Goal: Task Accomplishment & Management: Use online tool/utility

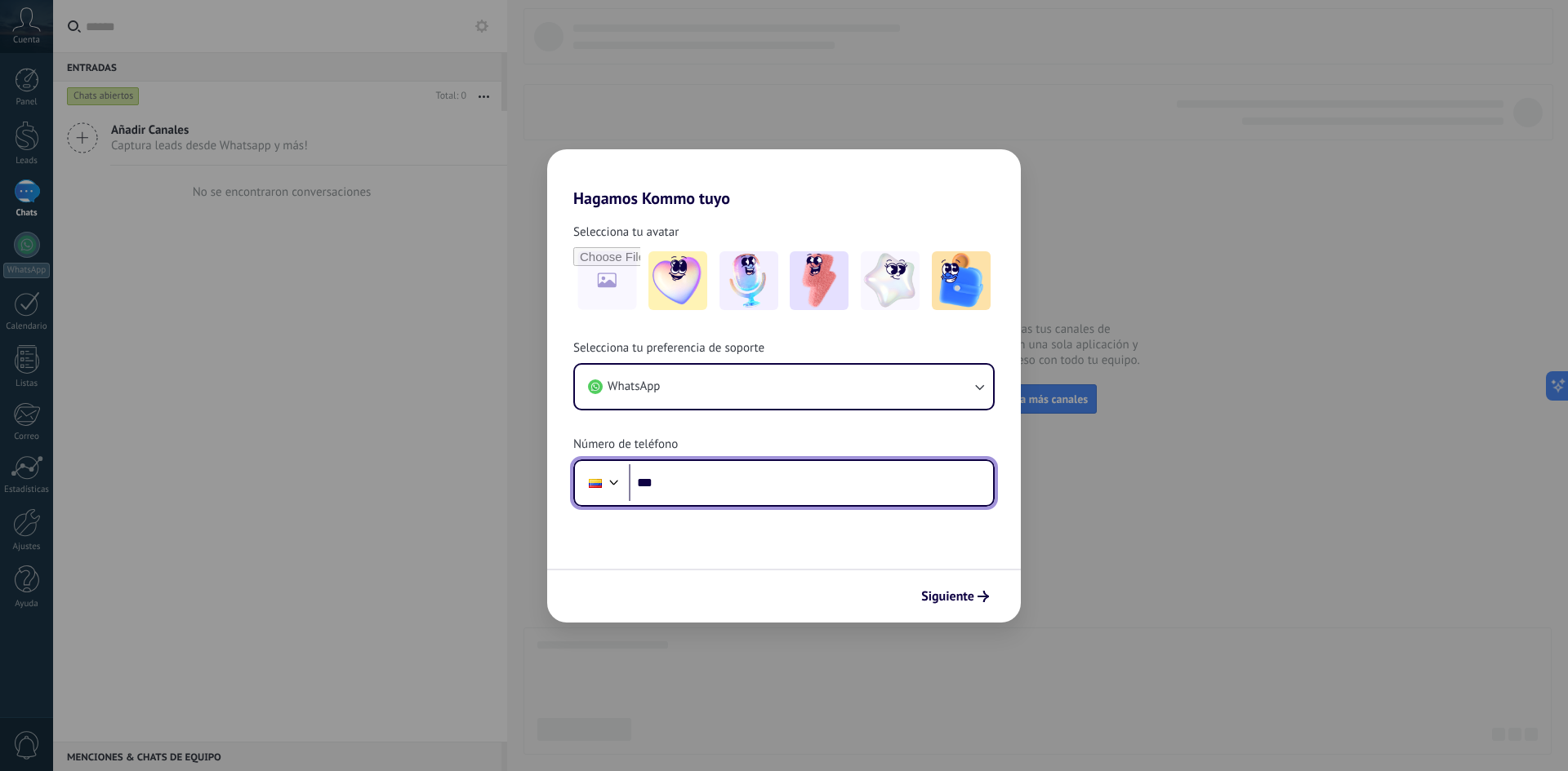
click at [711, 485] on input "***" at bounding box center [810, 483] width 364 height 38
click at [823, 469] on input "***" at bounding box center [810, 483] width 364 height 38
type input "**********"
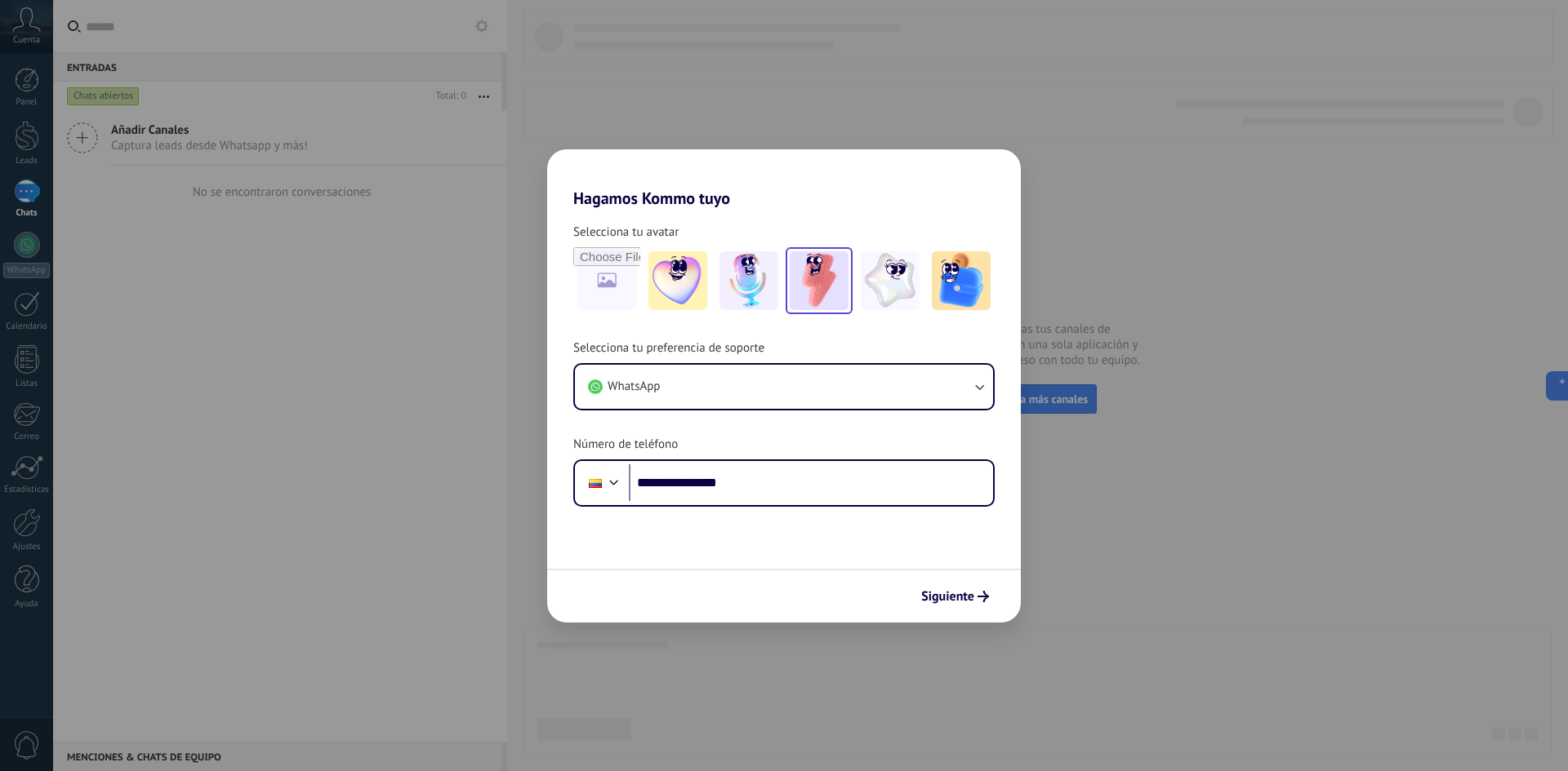
click at [827, 275] on img at bounding box center [819, 281] width 58 height 58
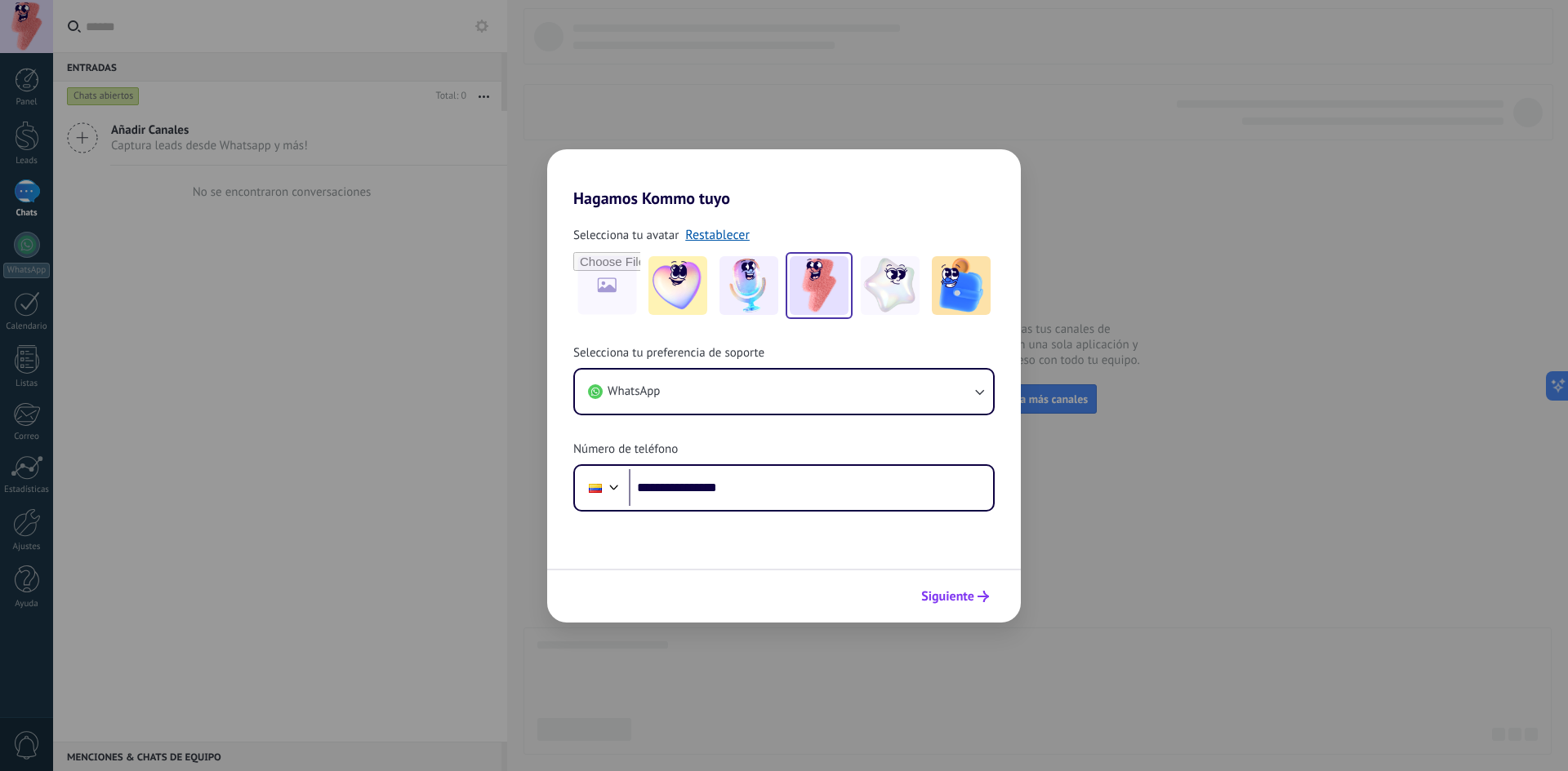
click at [963, 597] on span "Siguiente" at bounding box center [947, 597] width 53 height 12
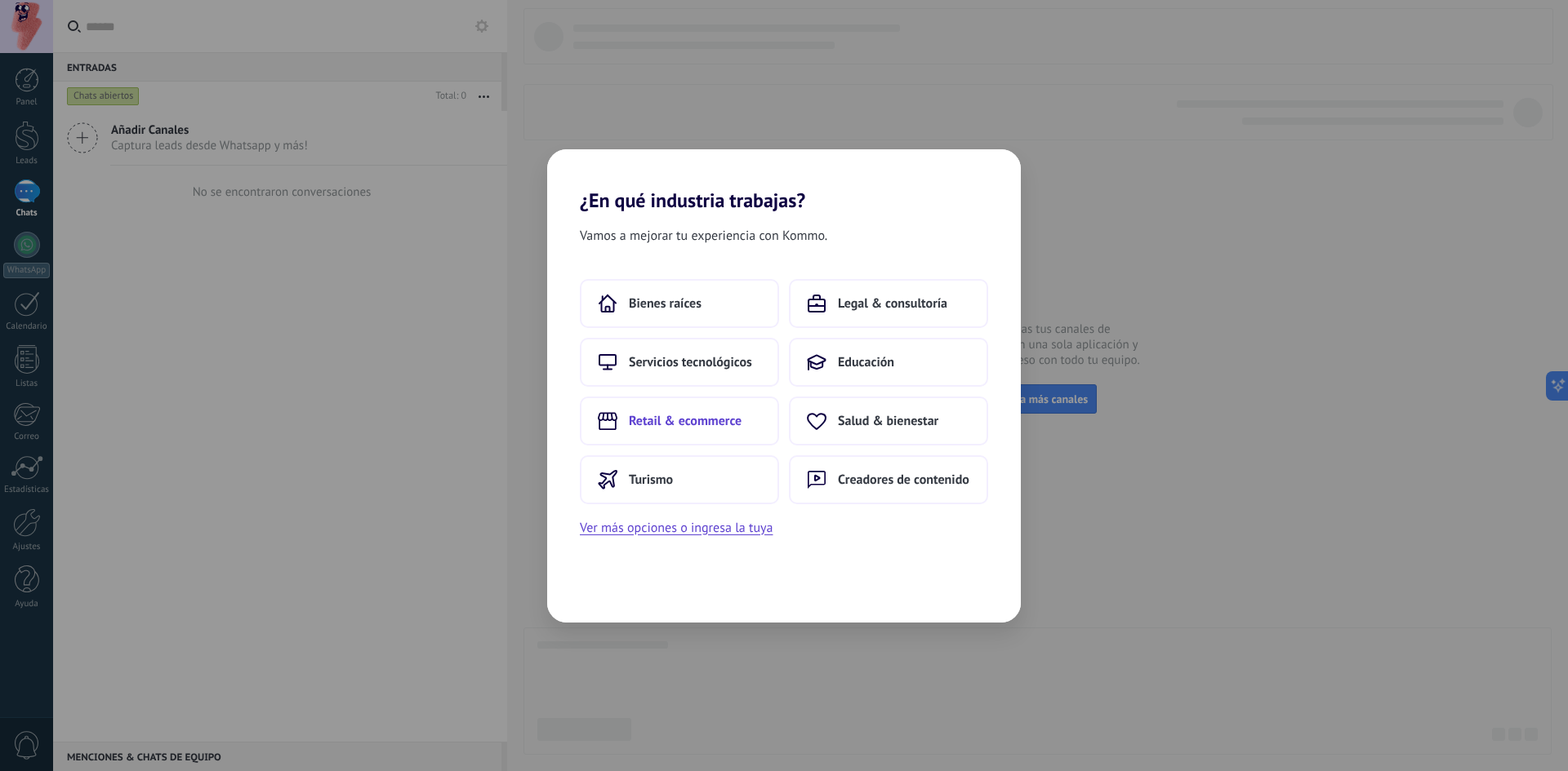
click at [708, 420] on span "Retail & ecommerce" at bounding box center [685, 421] width 113 height 17
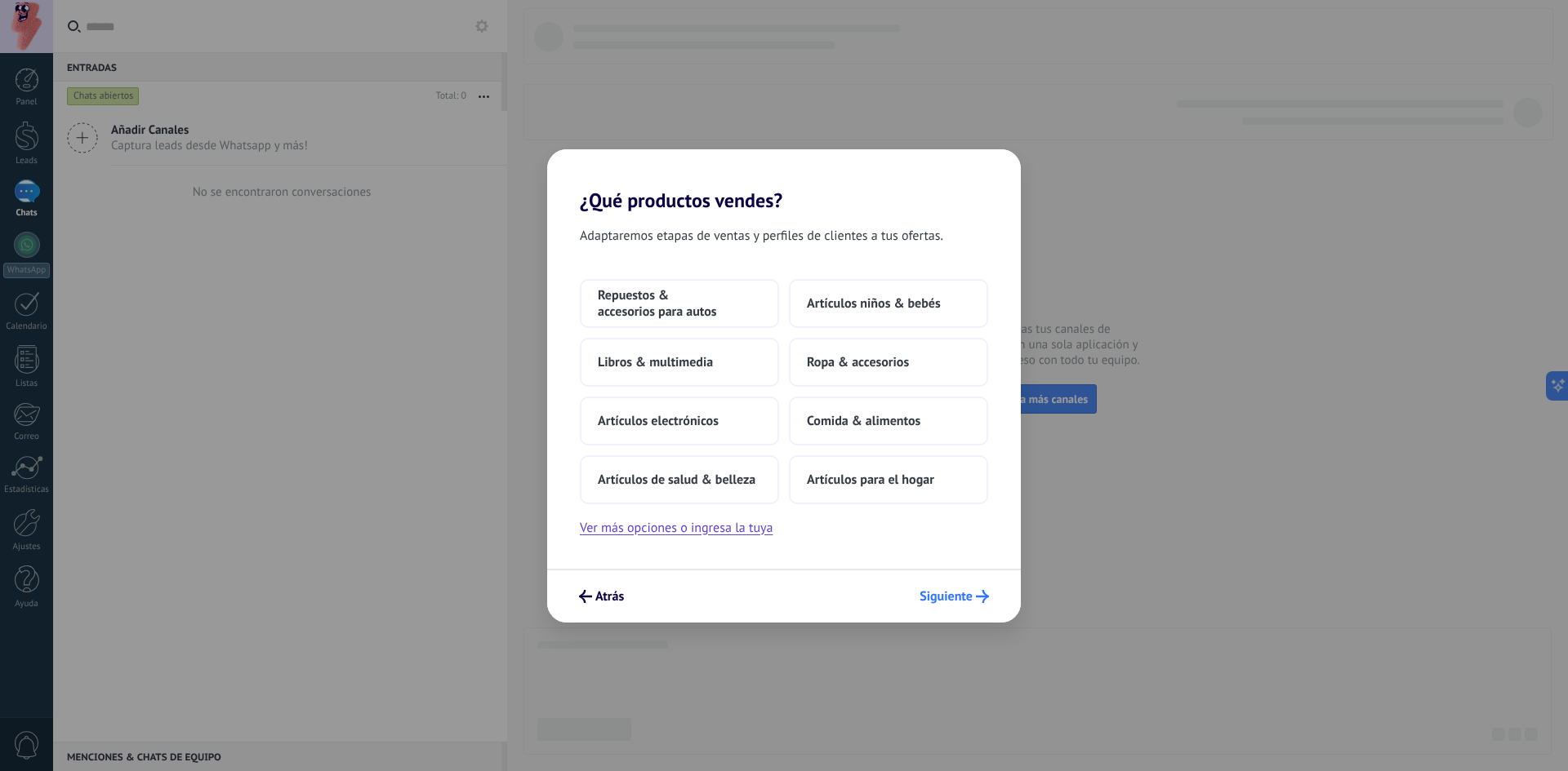
click at [940, 591] on span "Siguiente" at bounding box center [945, 597] width 53 height 12
click at [882, 486] on span "Artículos para el hogar" at bounding box center [871, 479] width 127 height 17
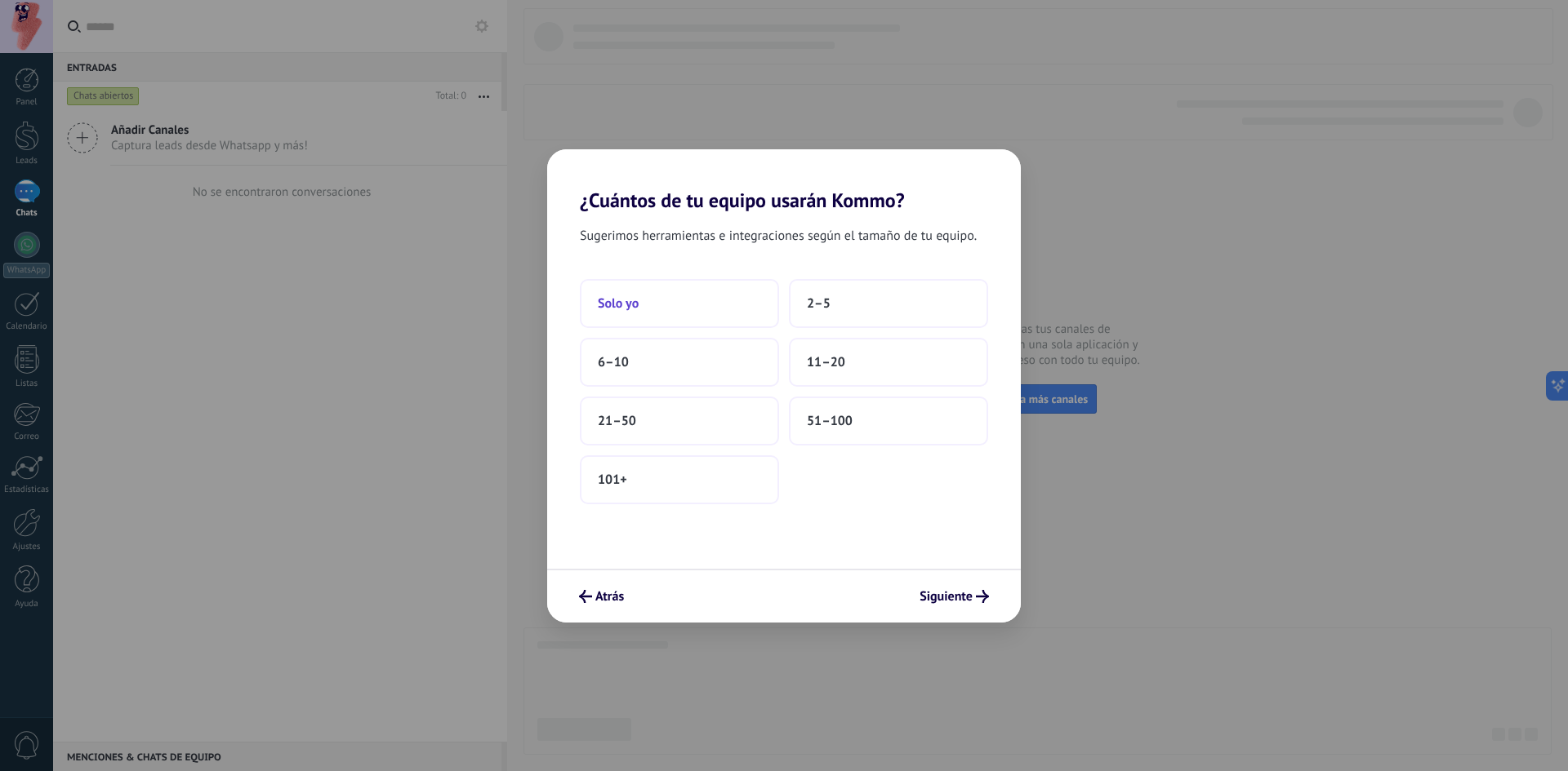
click at [694, 305] on button "Solo yo" at bounding box center [679, 303] width 199 height 49
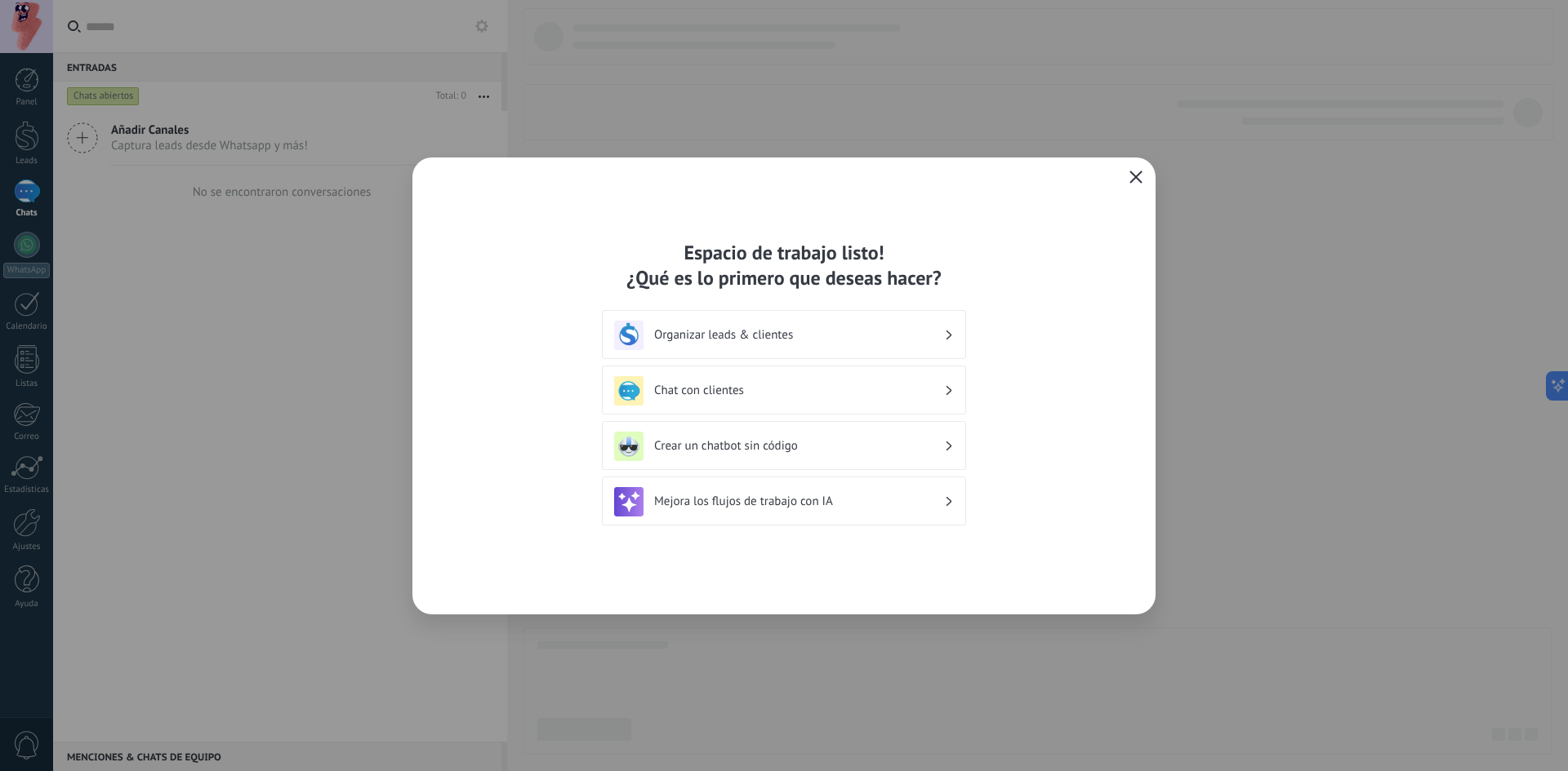
click at [818, 507] on h3 "Mejora los flujos de trabajo con IA" at bounding box center [800, 502] width 290 height 16
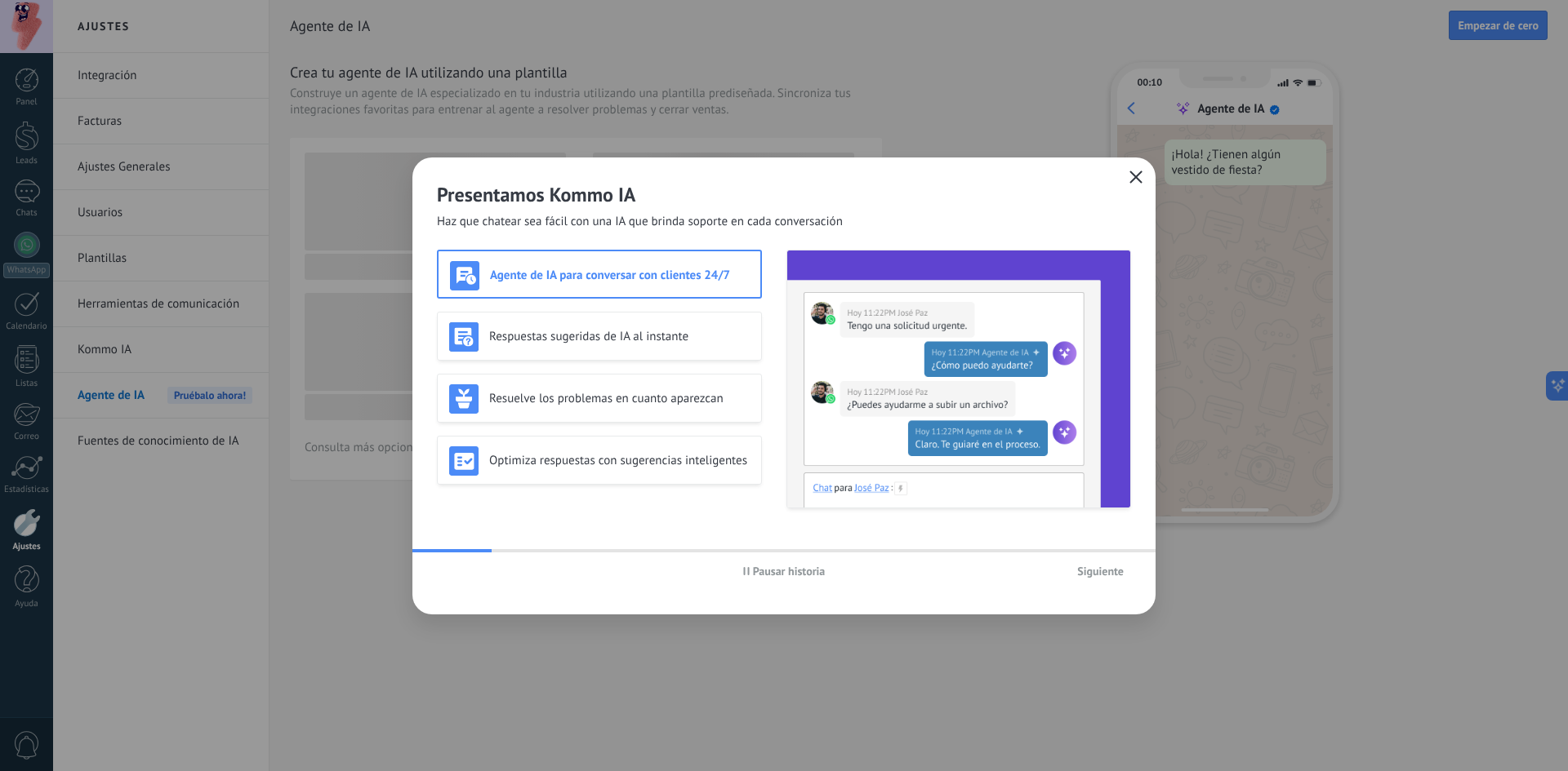
click at [1087, 571] on span "Siguiente" at bounding box center [1100, 572] width 47 height 12
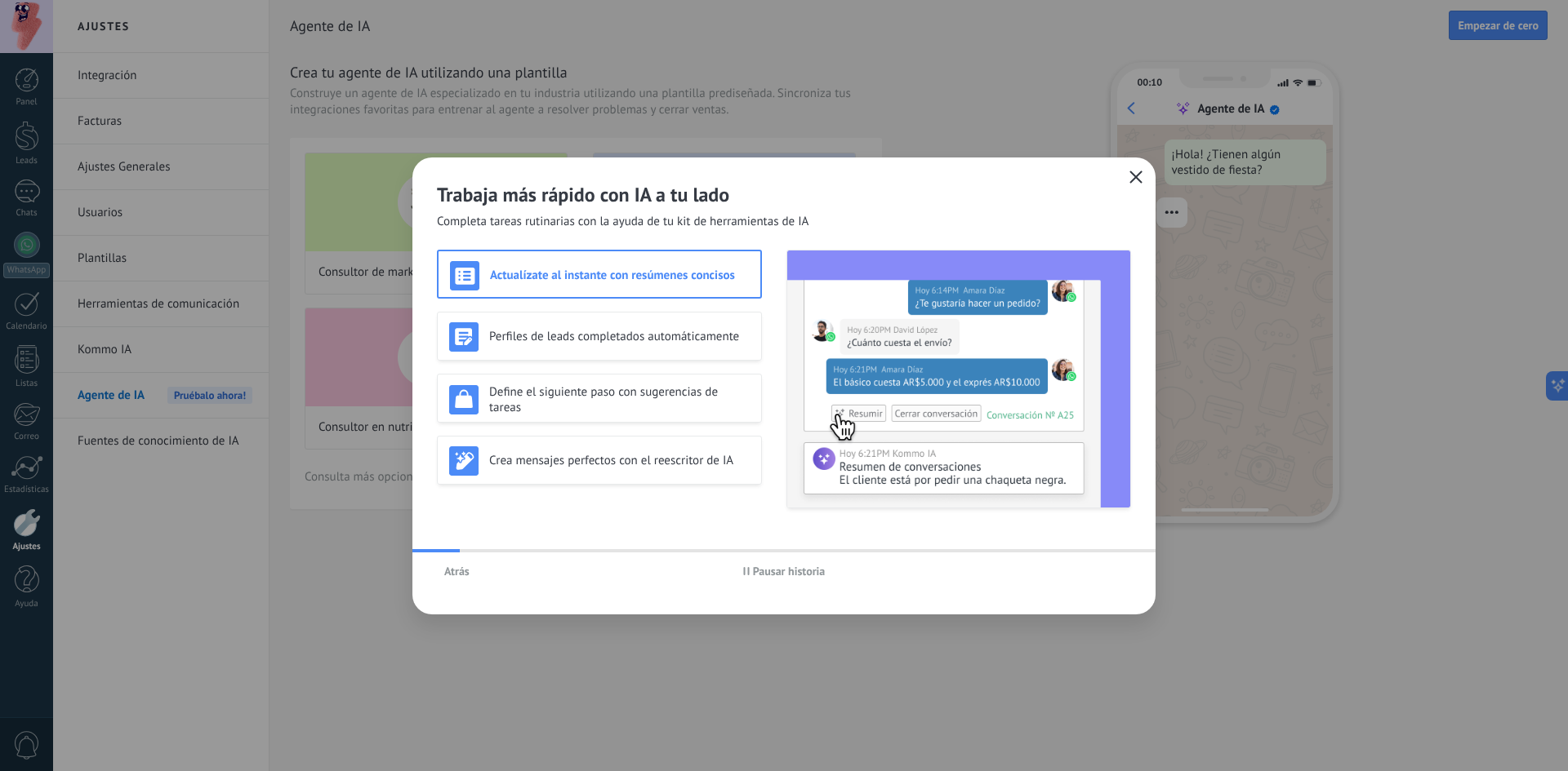
click at [1087, 571] on div "Atrás Pausar historia" at bounding box center [784, 571] width 743 height 38
click at [1138, 177] on icon "button" at bounding box center [1135, 176] width 13 height 13
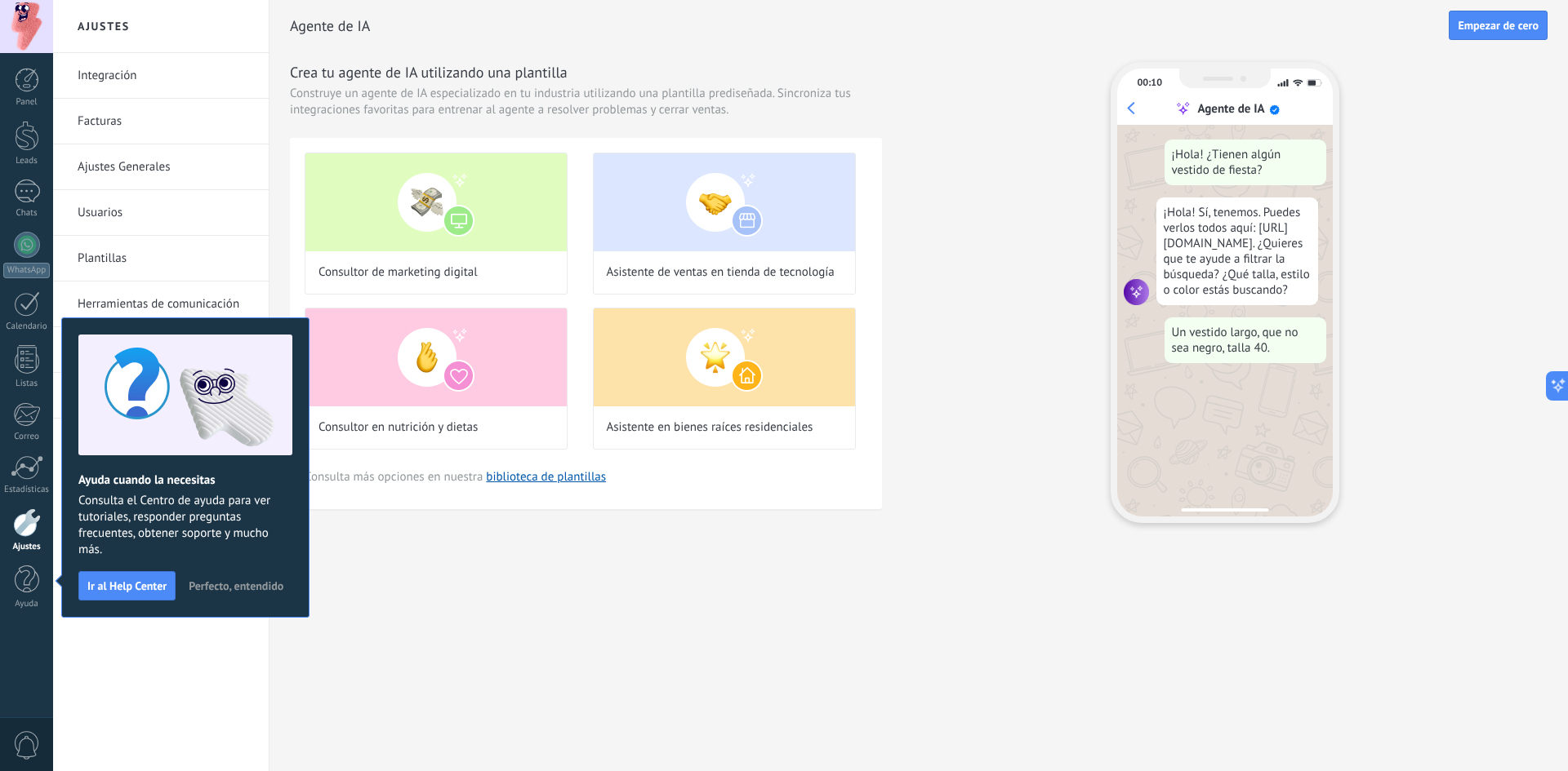
click at [211, 586] on span "Perfecto, entendido" at bounding box center [235, 586] width 94 height 12
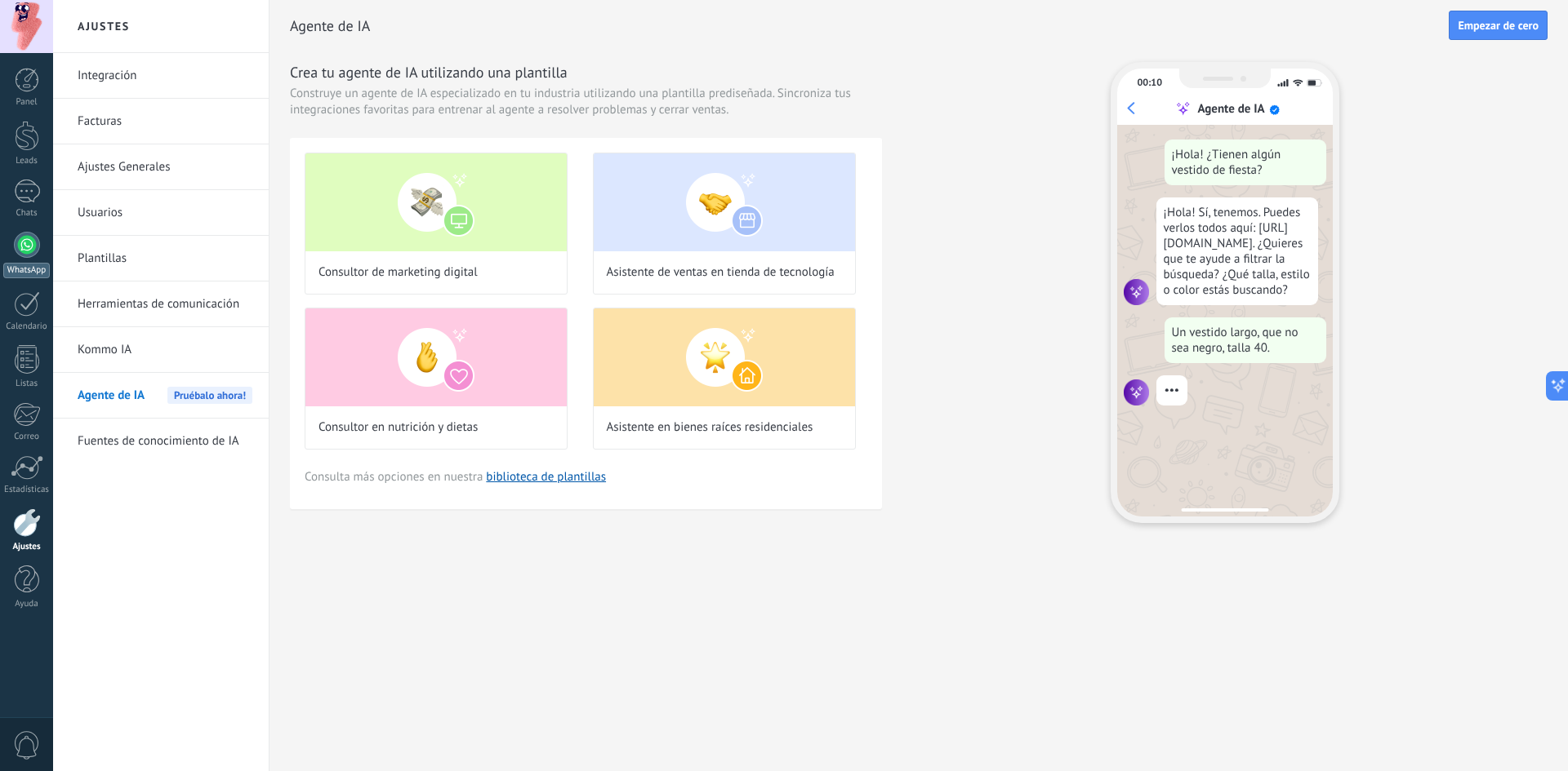
click at [29, 246] on div at bounding box center [26, 244] width 26 height 26
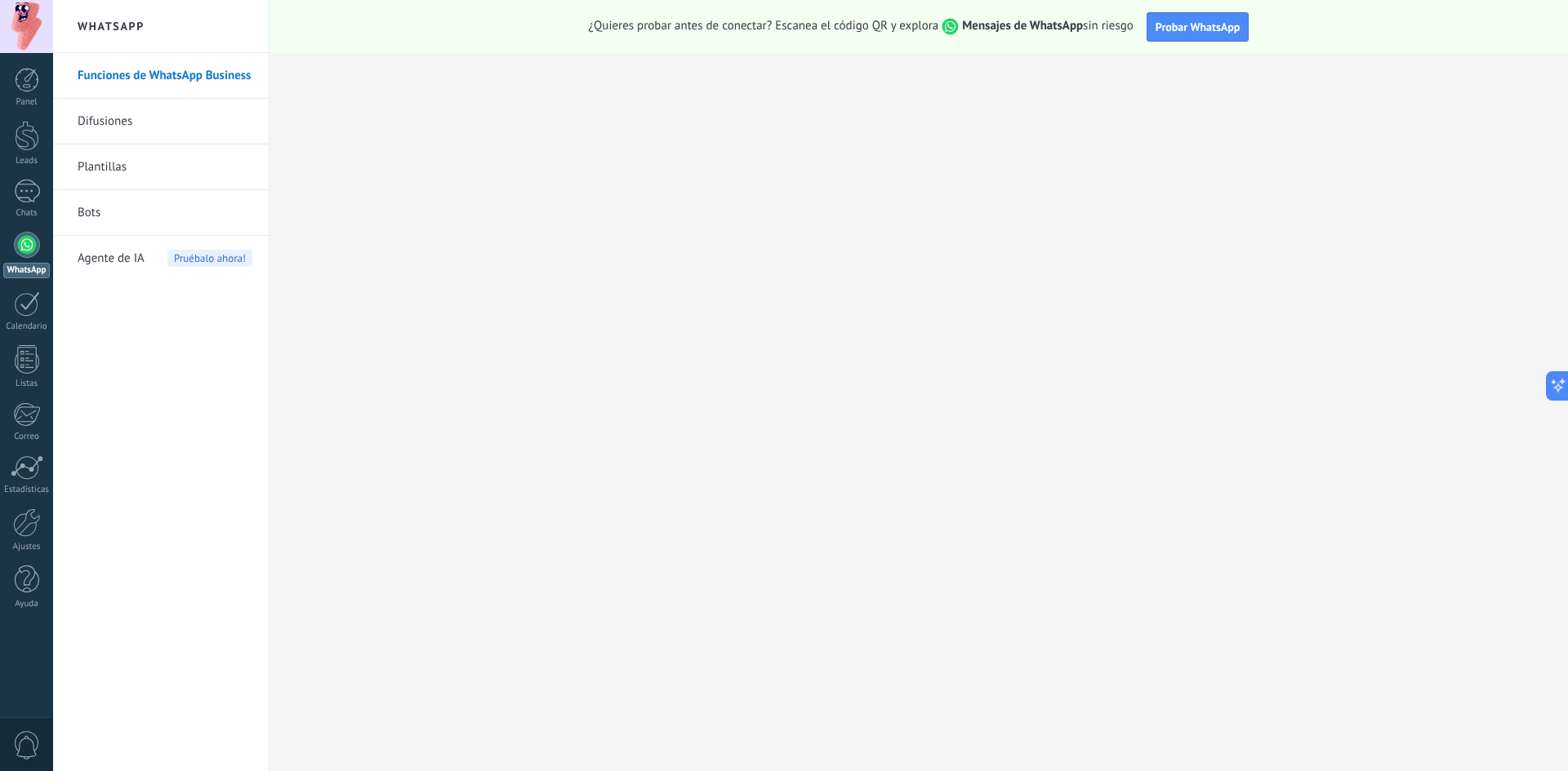
click at [145, 257] on div "Agente de IA Pruébalo ahora!" at bounding box center [165, 259] width 175 height 46
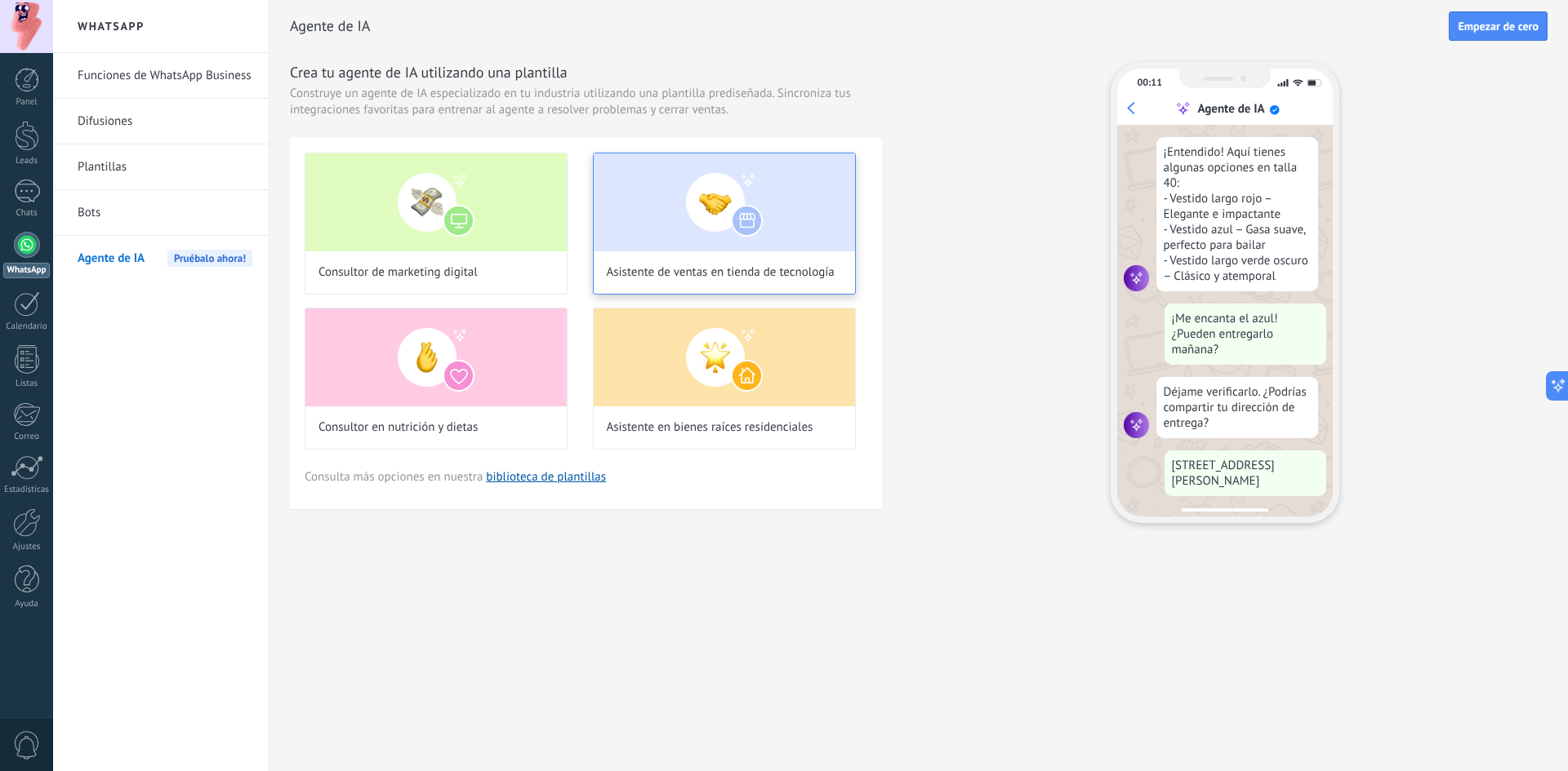
scroll to position [297, 0]
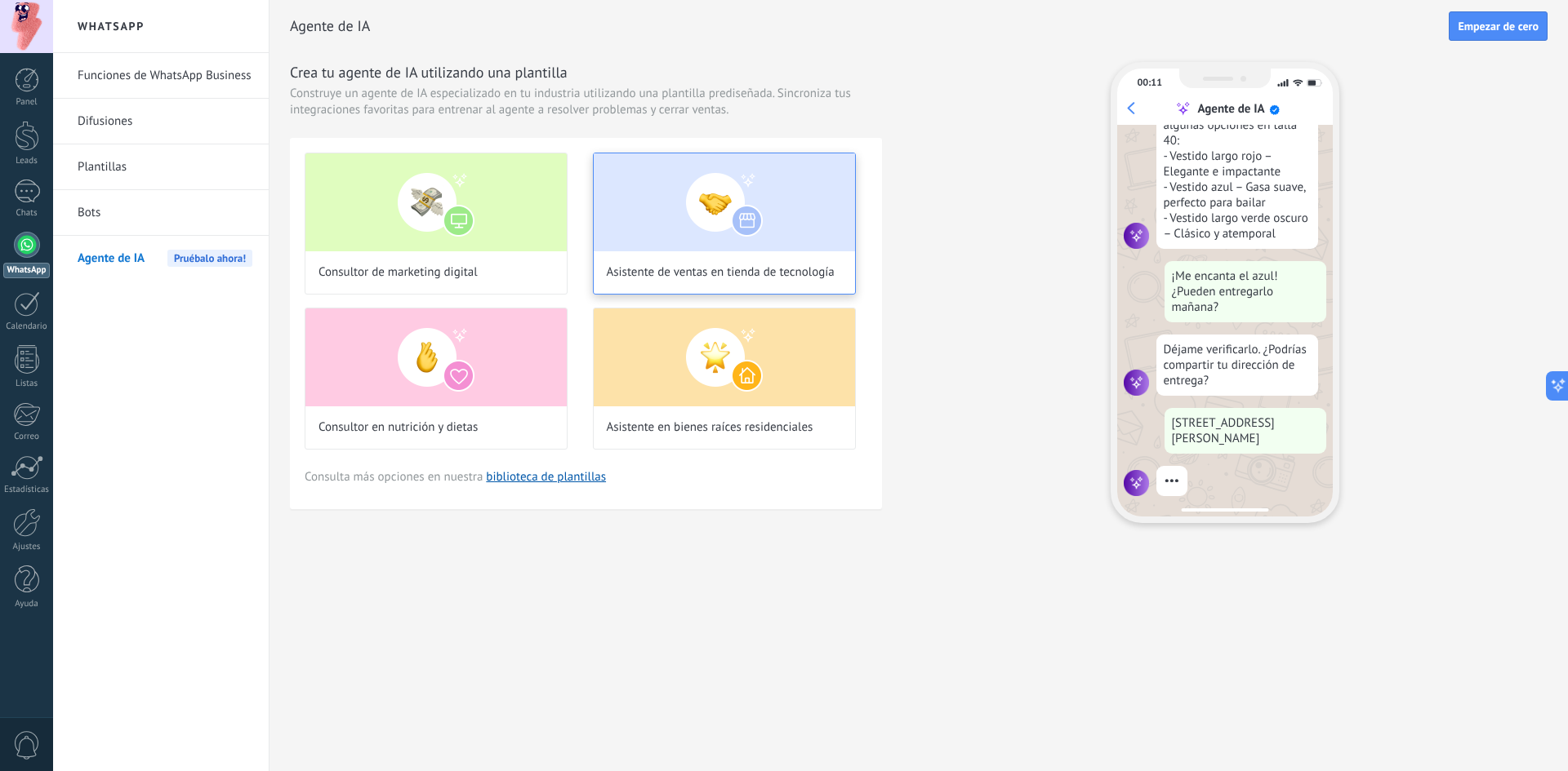
click at [701, 240] on img at bounding box center [724, 202] width 262 height 98
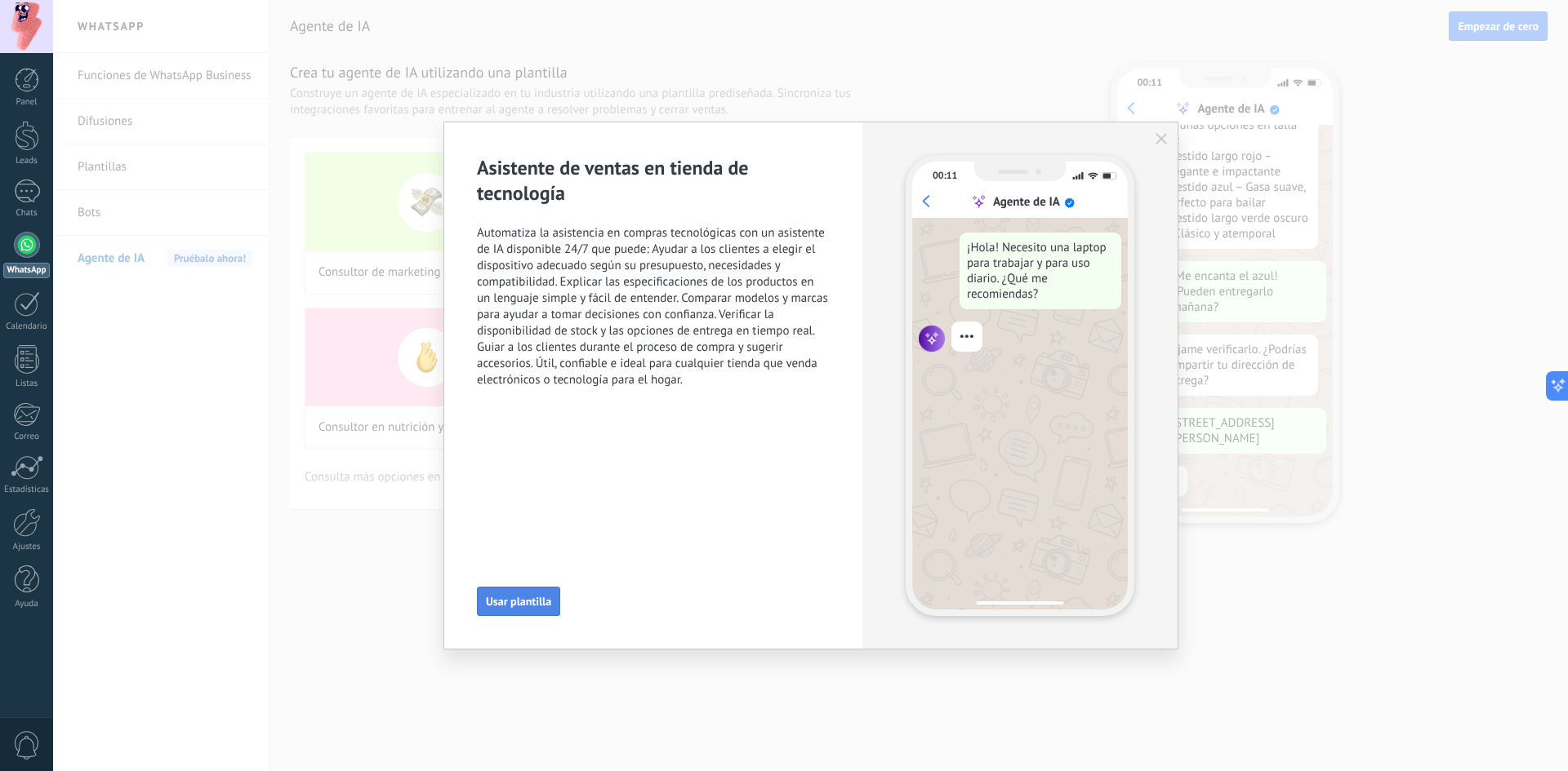
click at [530, 598] on span "Usar plantilla" at bounding box center [518, 602] width 65 height 12
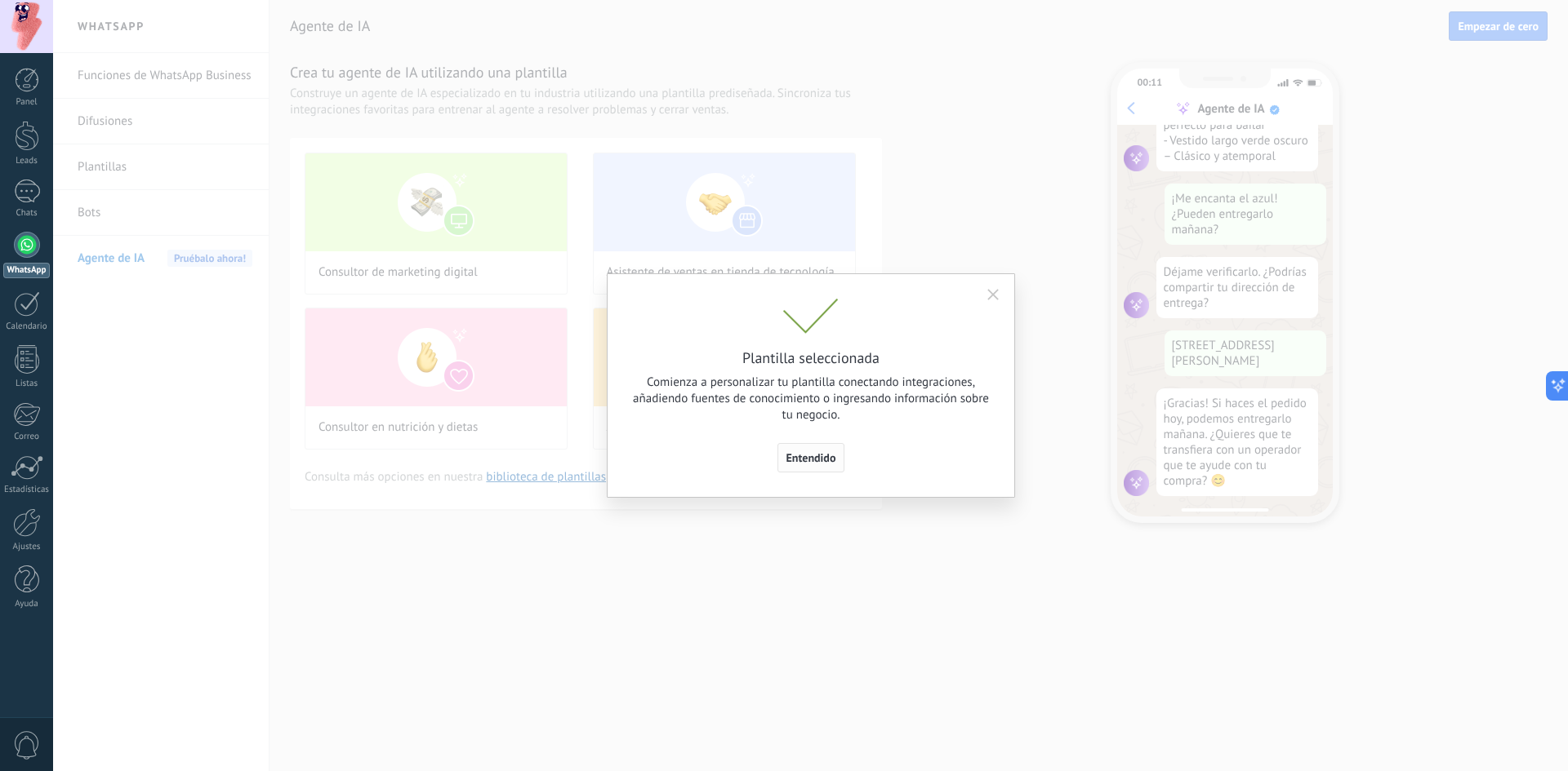
click at [807, 454] on span "Entendido" at bounding box center [811, 458] width 50 height 12
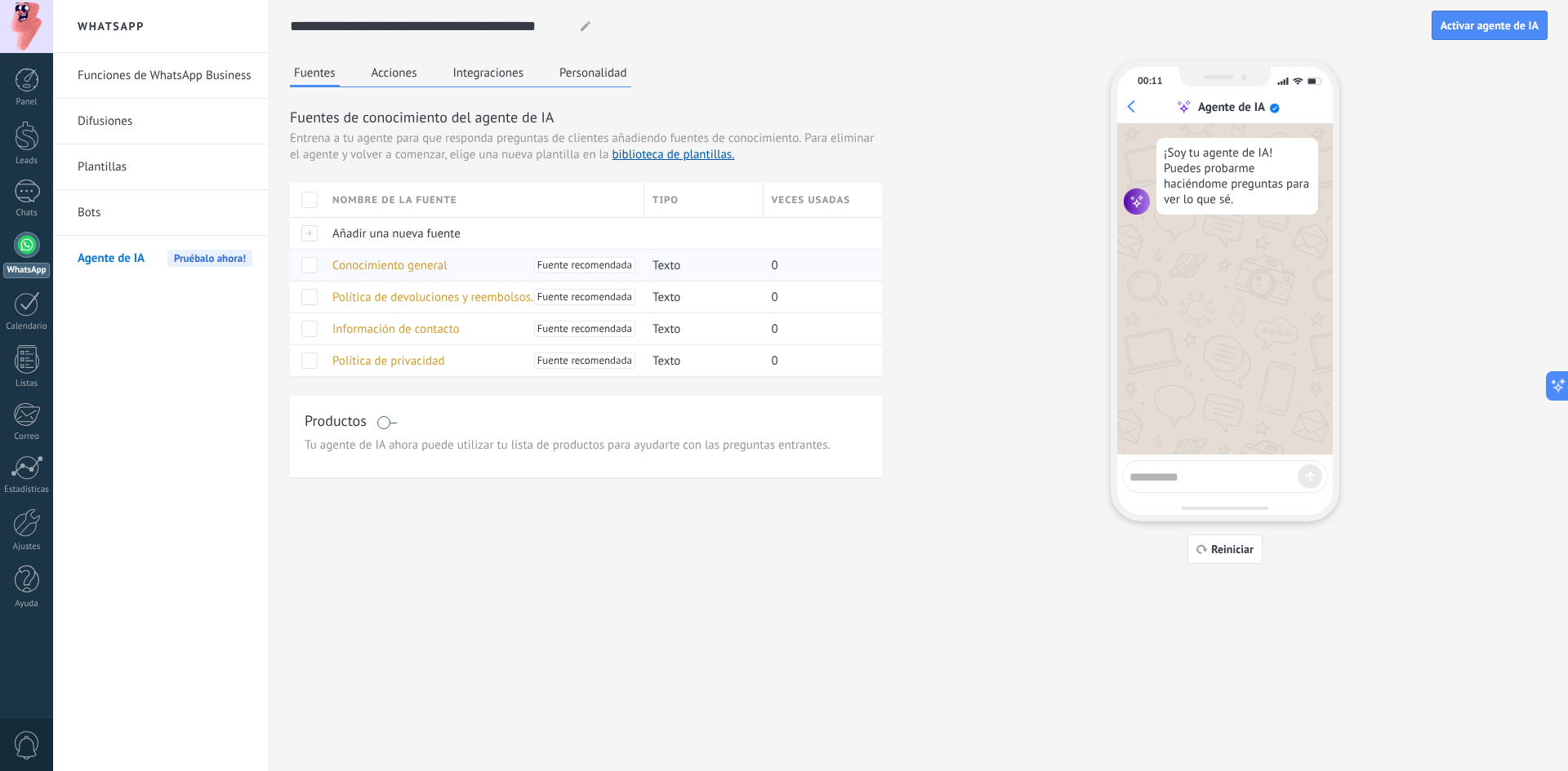
click at [376, 265] on span "Conocimiento general" at bounding box center [390, 265] width 115 height 16
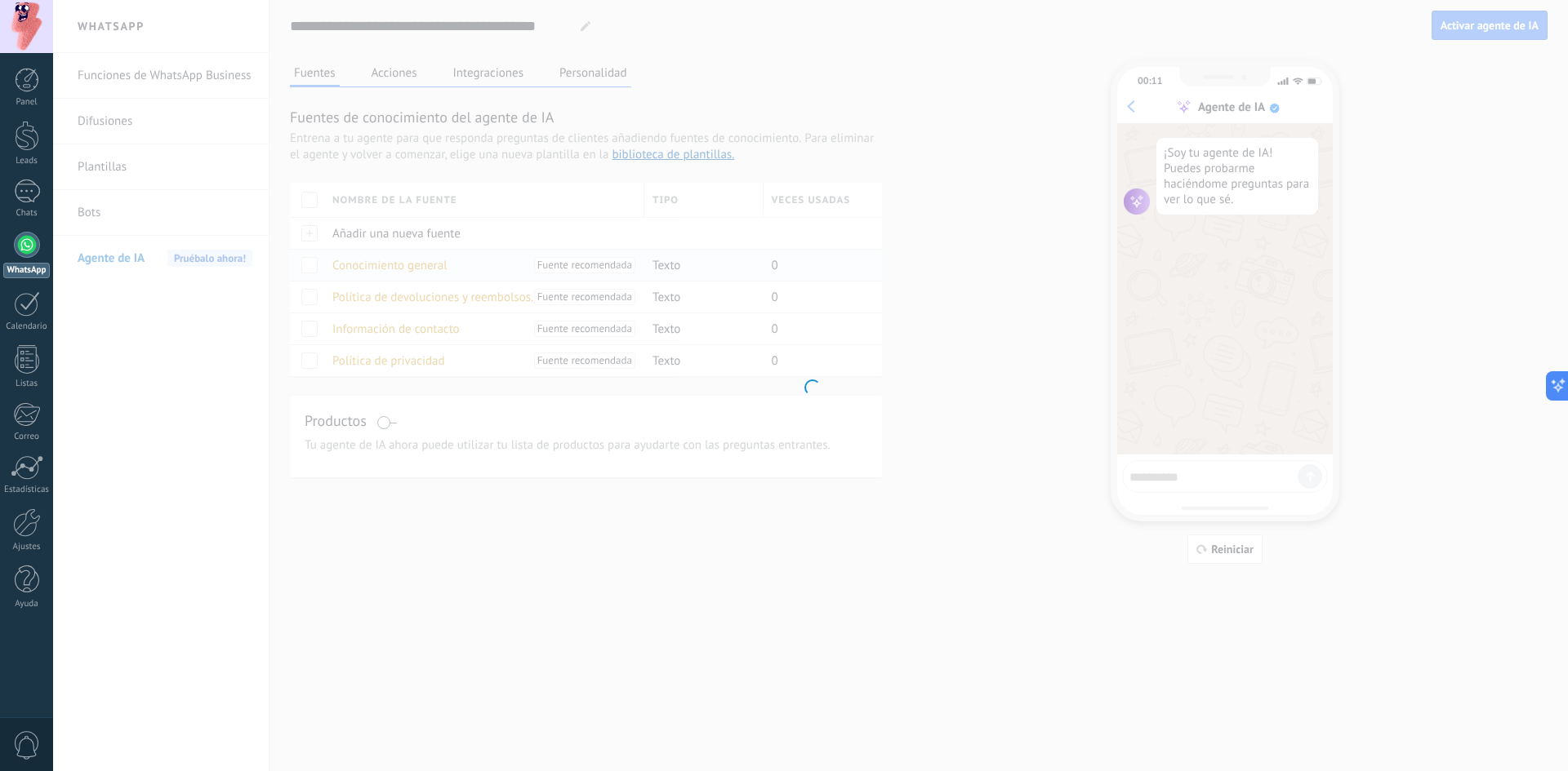
type input "**********"
type textarea "**********"
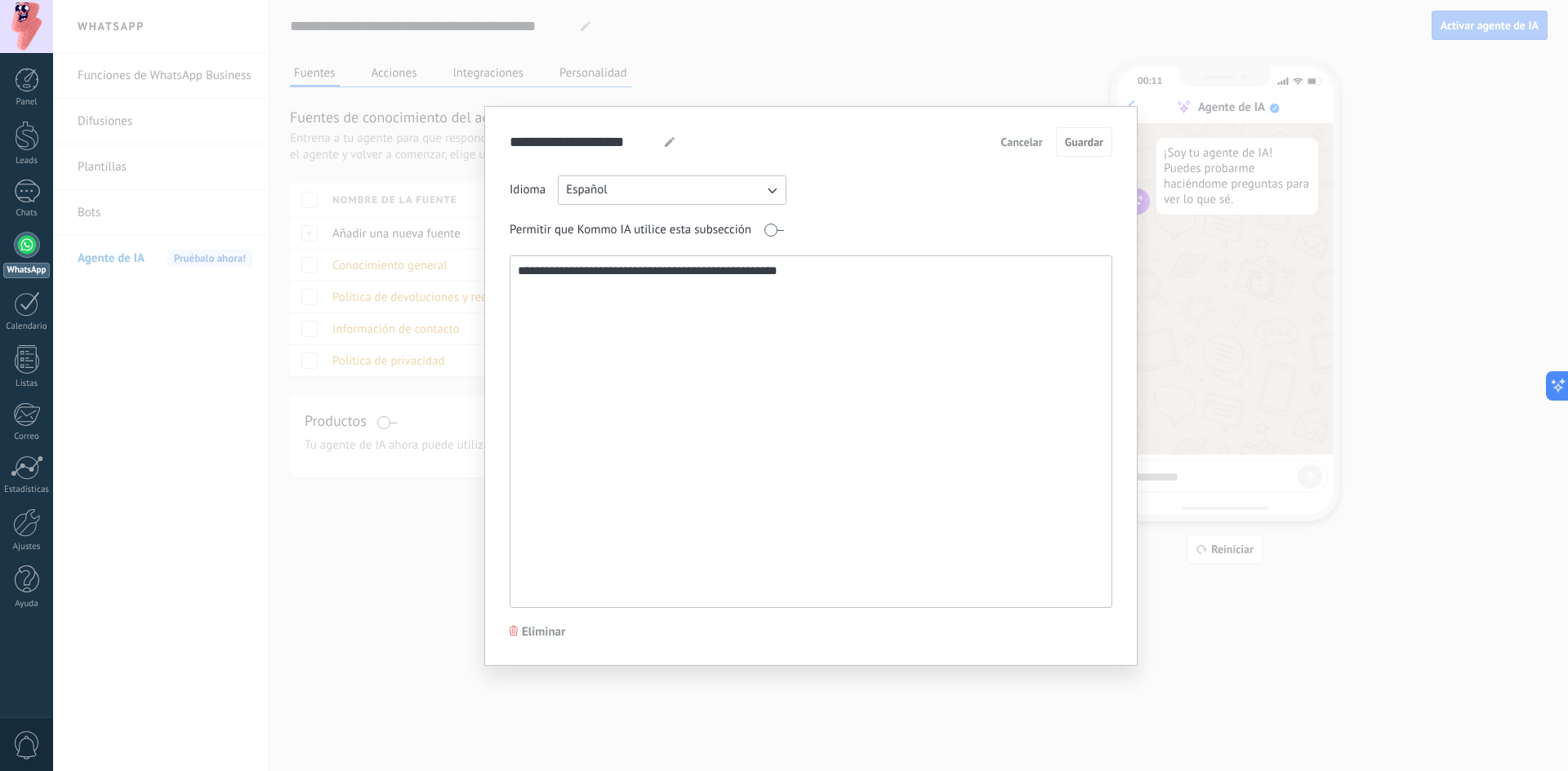
click at [627, 299] on textarea "**********" at bounding box center [809, 432] width 598 height 351
click at [873, 267] on textarea "**********" at bounding box center [809, 432] width 598 height 351
click at [1038, 139] on span "Cancelar" at bounding box center [1021, 142] width 42 height 12
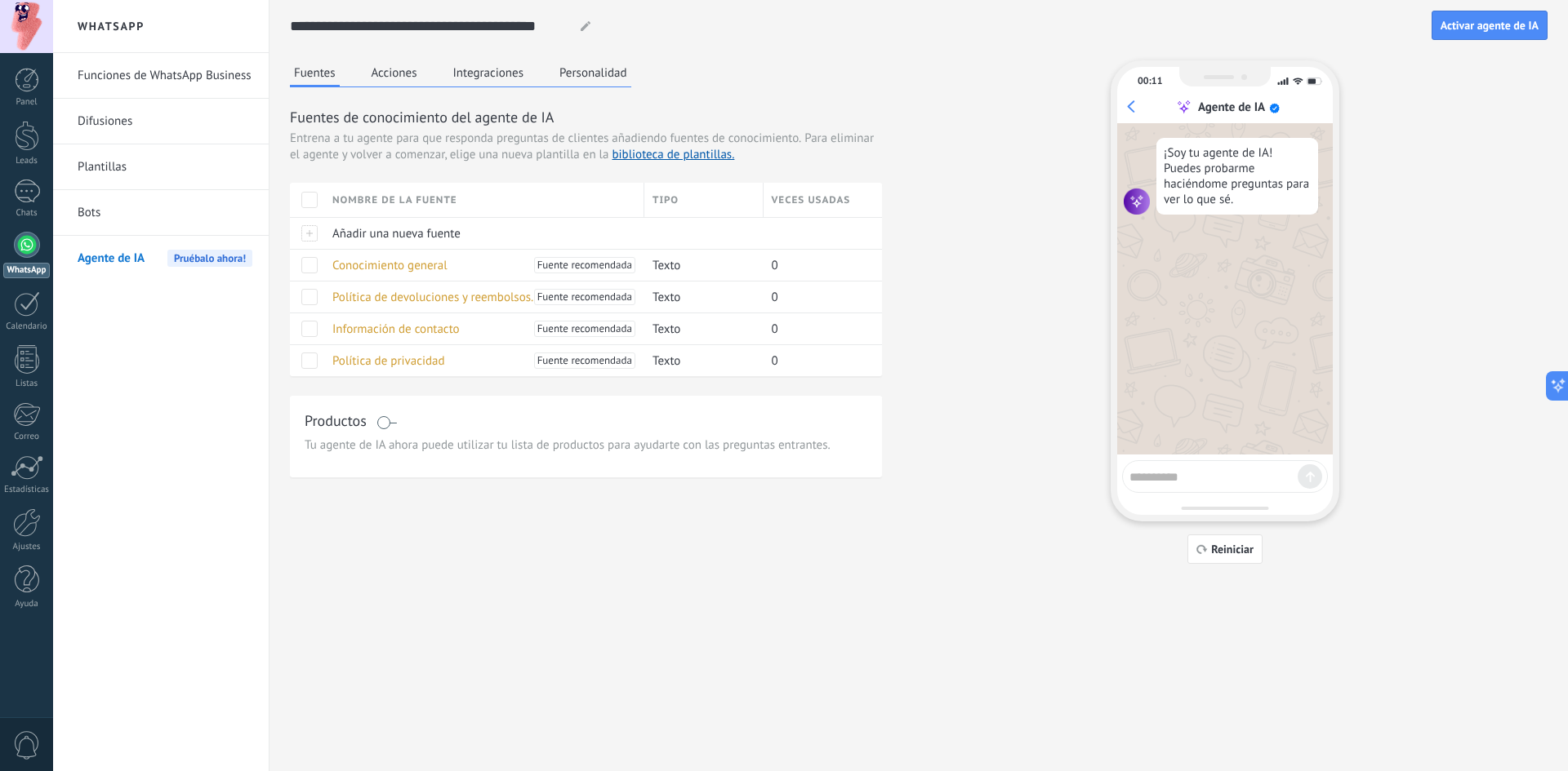
click at [771, 446] on span "Tu agente de IA ahora puede utilizar tu lista de productos para ayudarte con la…" at bounding box center [586, 445] width 562 height 17
click at [391, 456] on div "Productos Tu agente de IA ahora puede utilizar tu lista de productos para ayuda…" at bounding box center [586, 437] width 592 height 82
click at [377, 450] on span "Tu agente de IA ahora puede utilizar tu lista de productos para ayudarte con la…" at bounding box center [586, 445] width 562 height 17
click at [390, 418] on span at bounding box center [386, 422] width 20 height 13
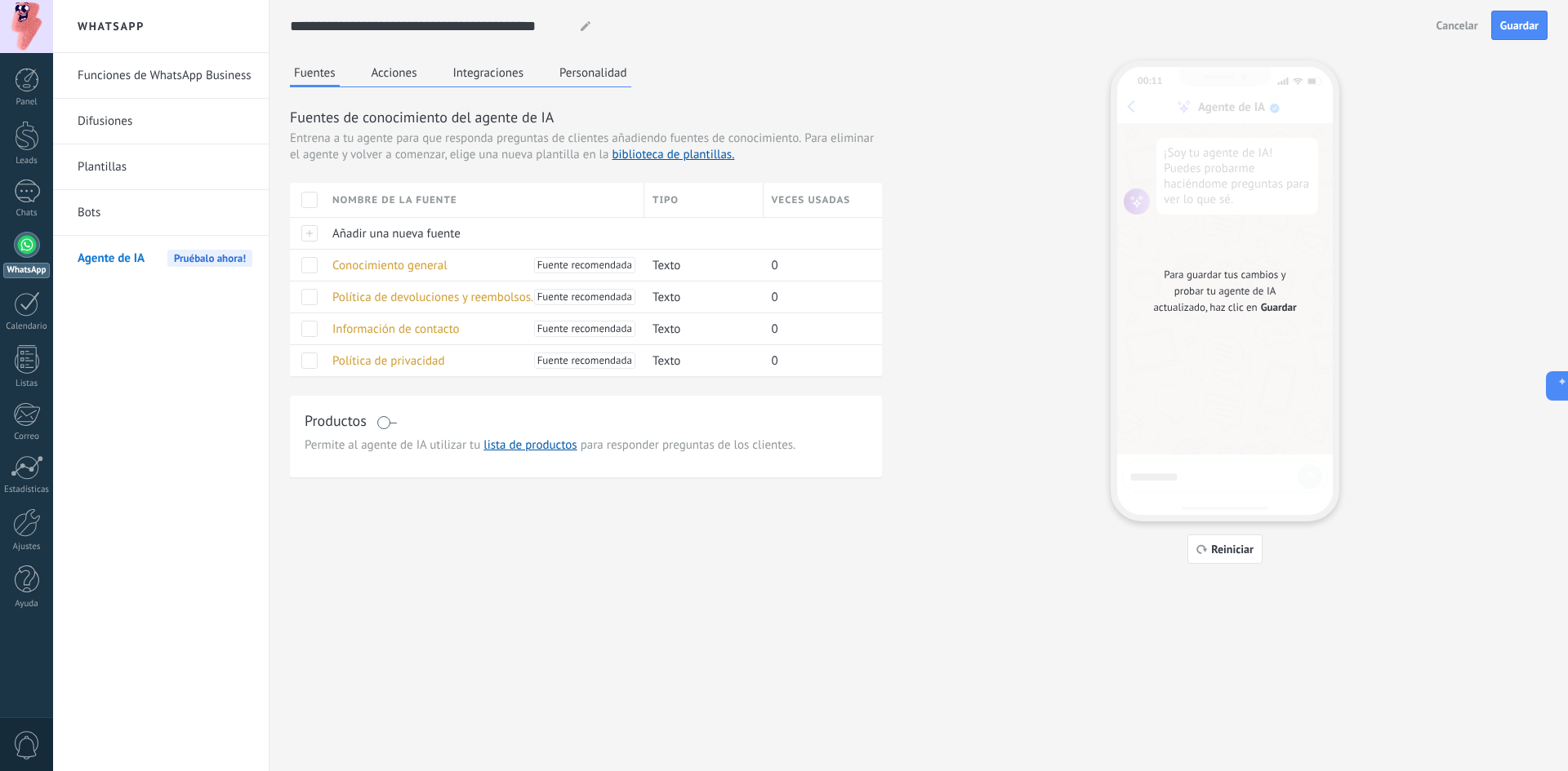
click at [386, 427] on span at bounding box center [386, 422] width 20 height 13
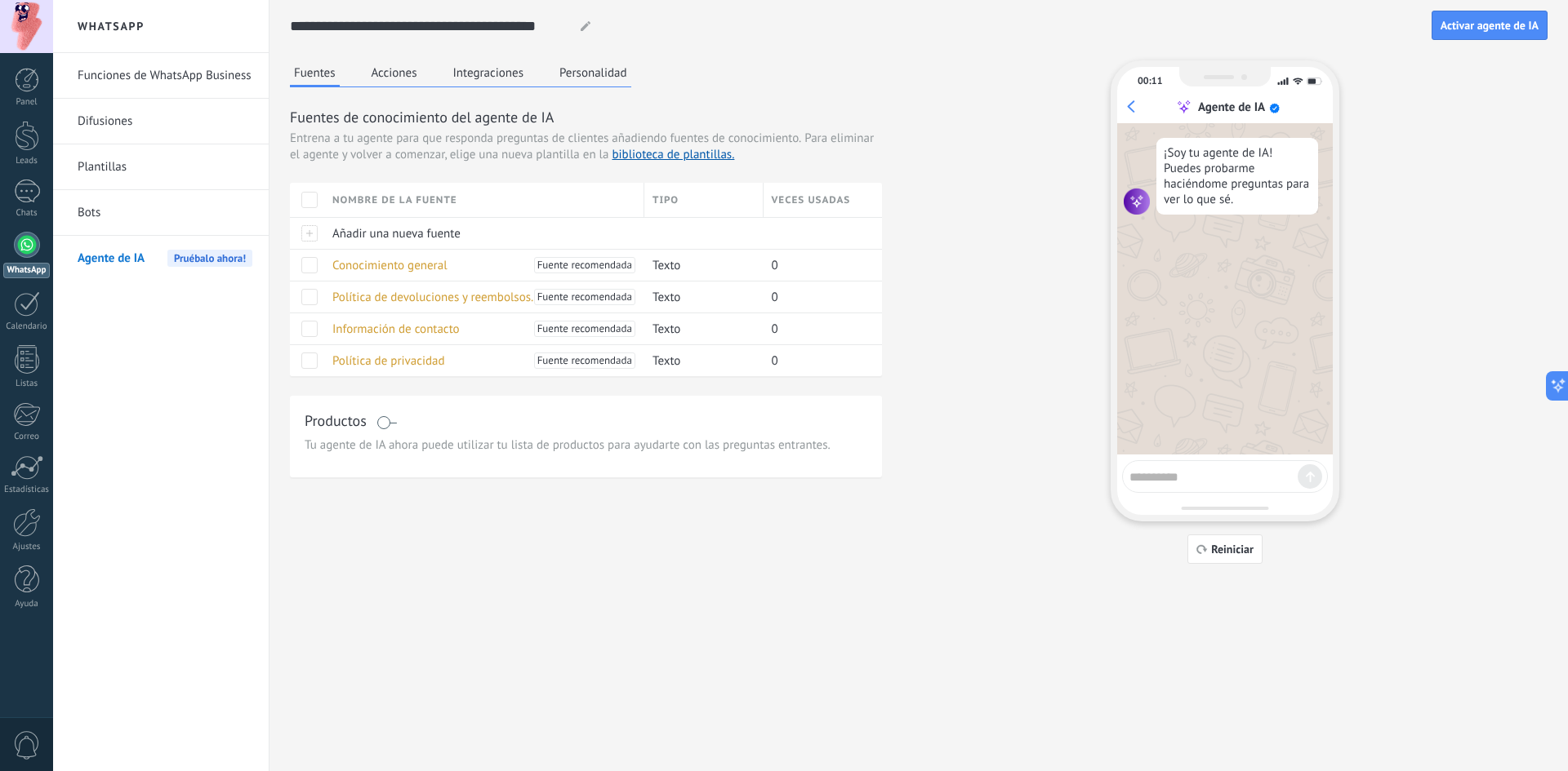
click at [395, 430] on div "Productos" at bounding box center [586, 422] width 562 height 23
click at [388, 423] on span at bounding box center [386, 422] width 20 height 13
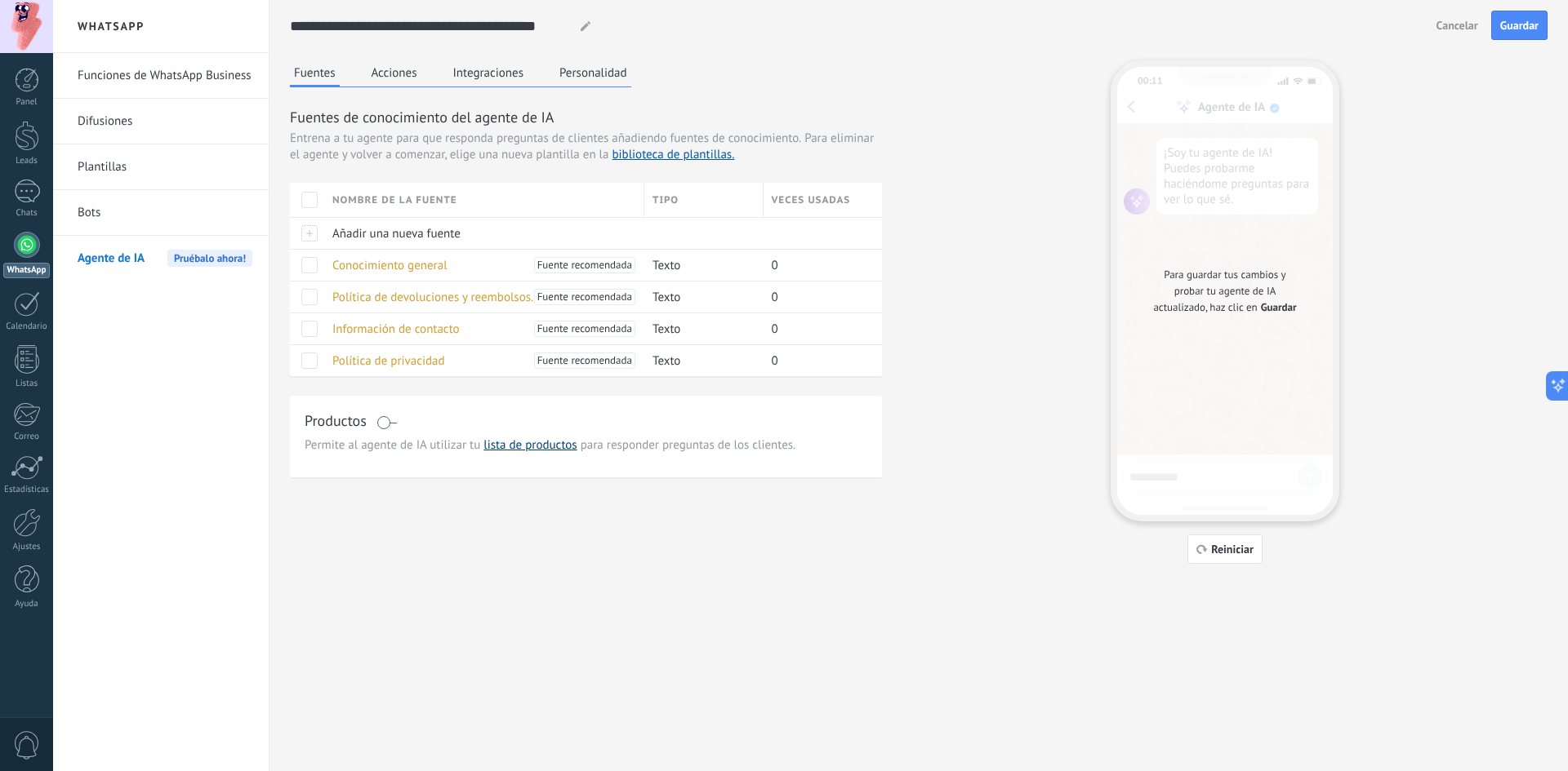
click at [517, 450] on link "lista de productos" at bounding box center [530, 445] width 93 height 16
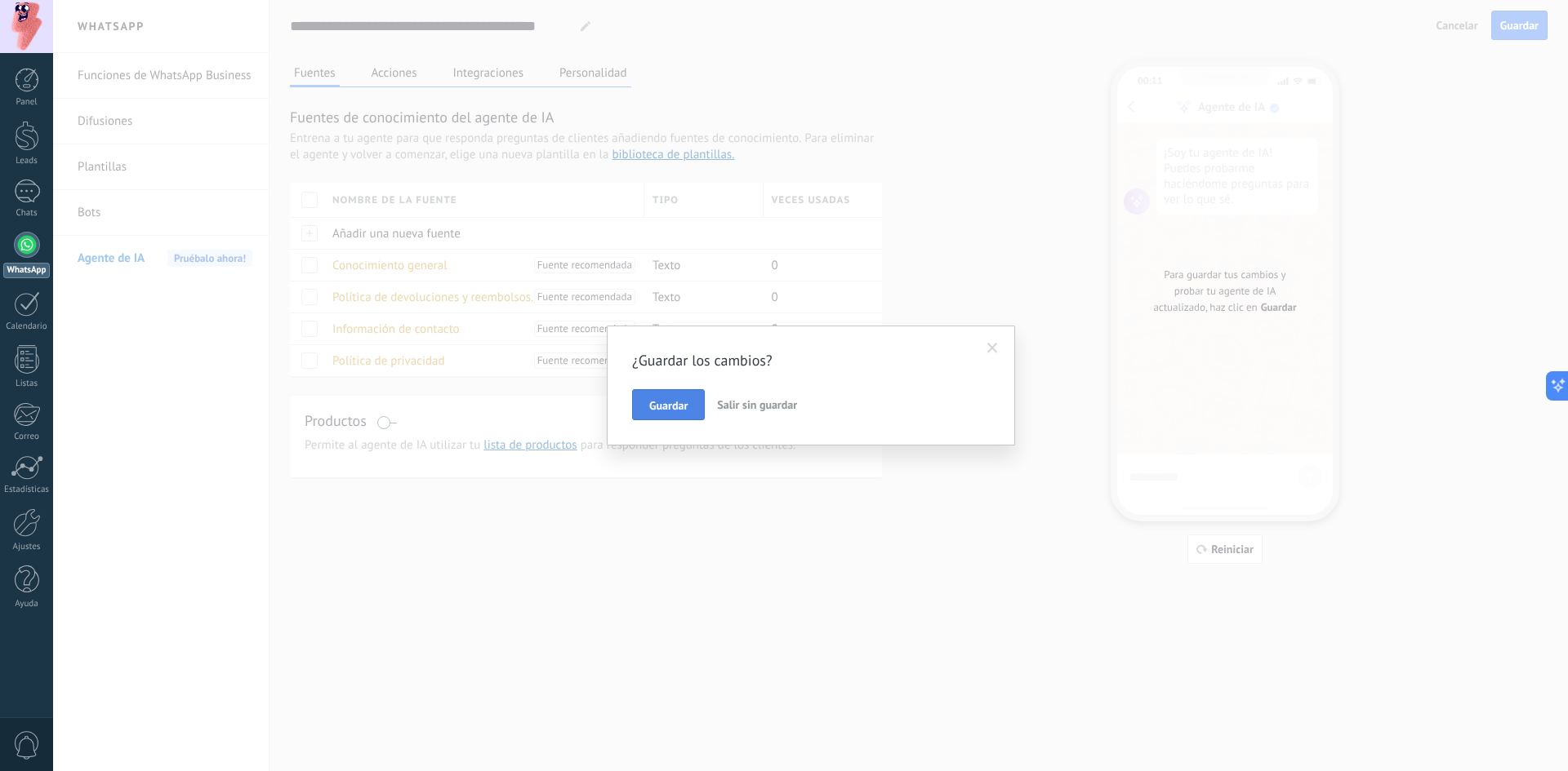
click at [682, 400] on span "Guardar" at bounding box center [667, 405] width 38 height 12
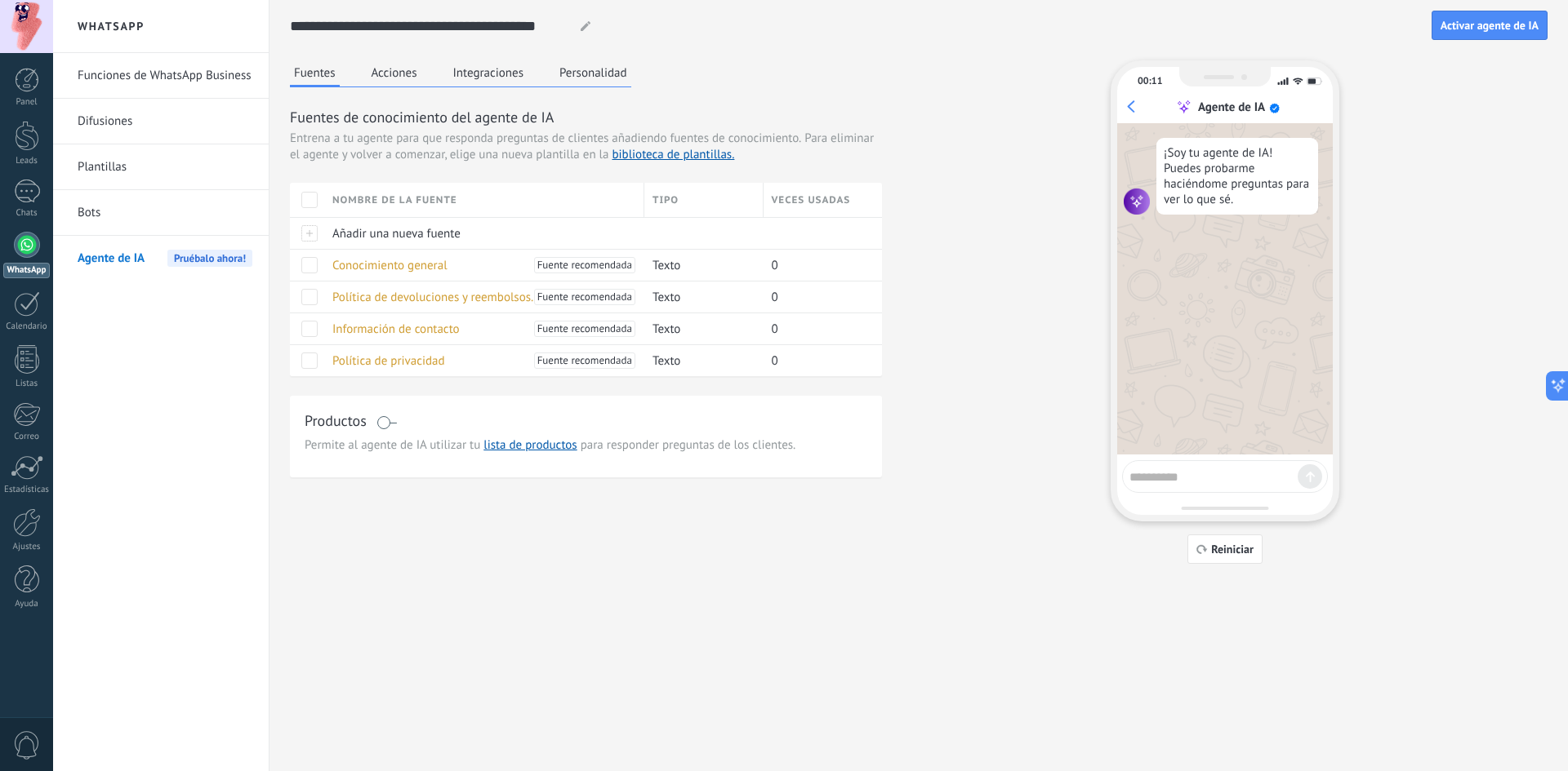
click at [384, 421] on span at bounding box center [386, 422] width 20 height 13
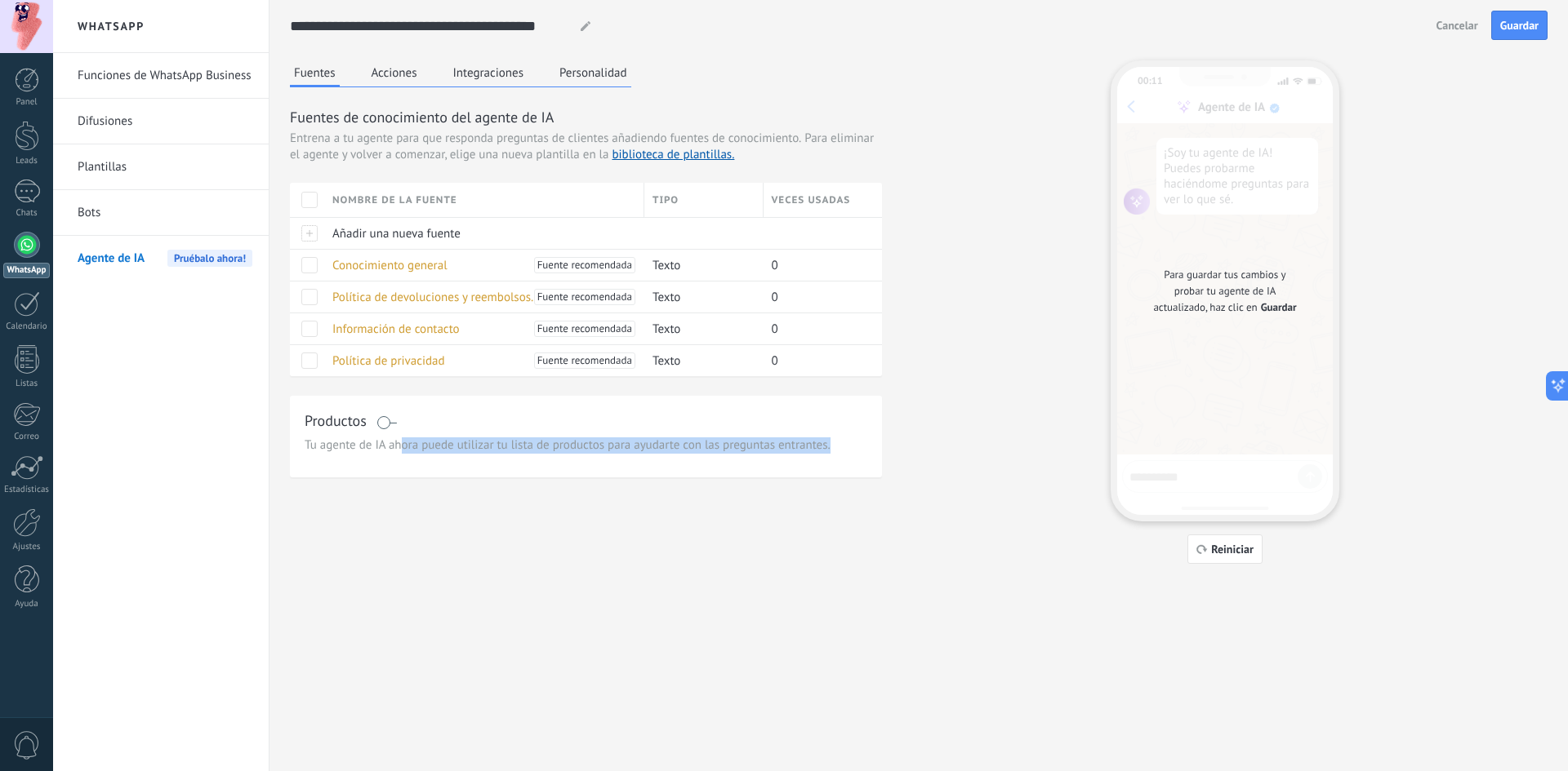
drag, startPoint x: 400, startPoint y: 446, endPoint x: 833, endPoint y: 450, distance: 433.0
click at [833, 450] on span "Tu agente de IA ahora puede utilizar tu lista de productos para ayudarte con la…" at bounding box center [586, 445] width 562 height 17
click at [319, 423] on h3 "Productos" at bounding box center [336, 420] width 62 height 20
click at [389, 73] on button "Acciones" at bounding box center [394, 72] width 53 height 24
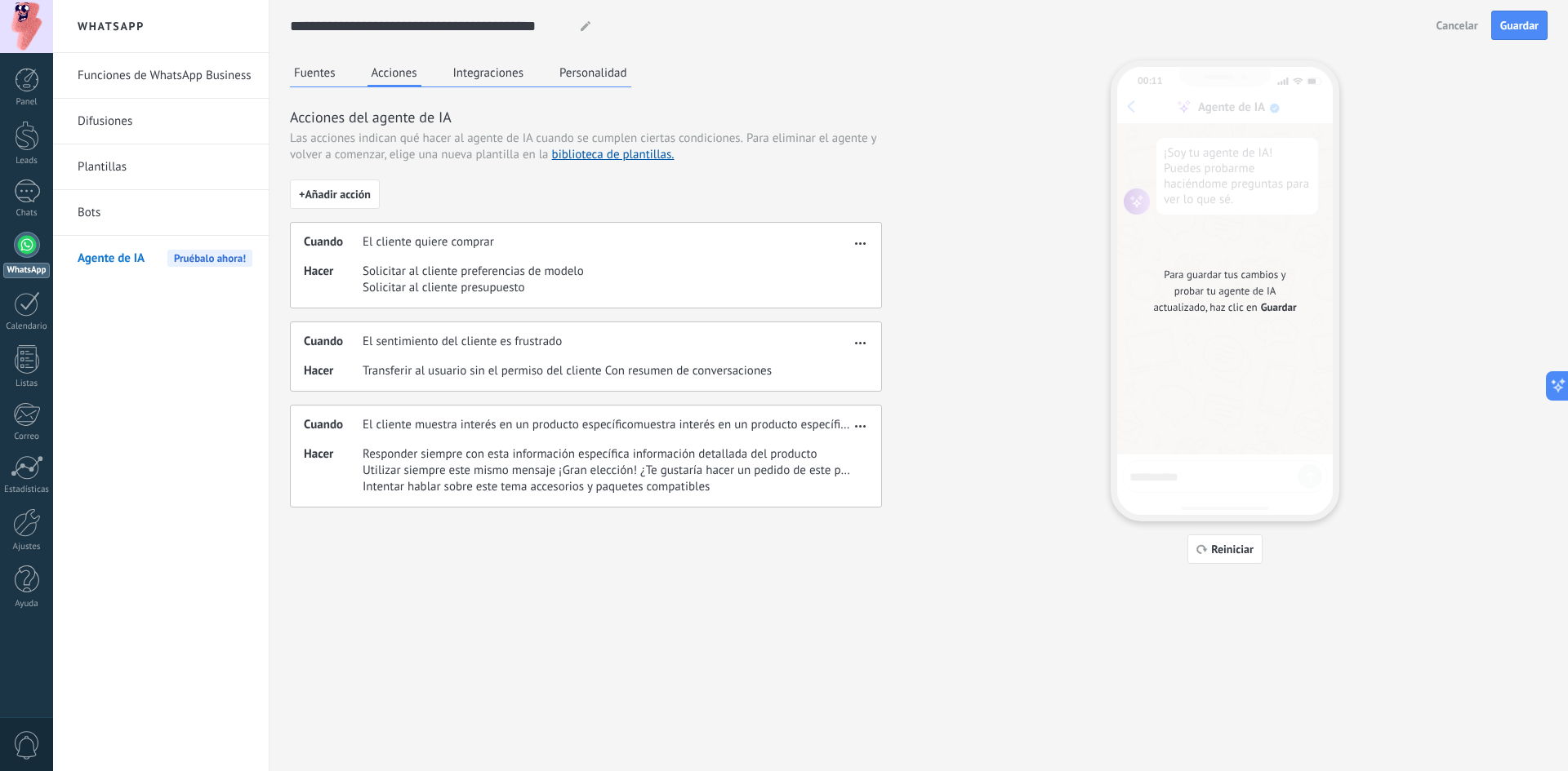
click at [471, 82] on button "Integraciones" at bounding box center [488, 72] width 79 height 24
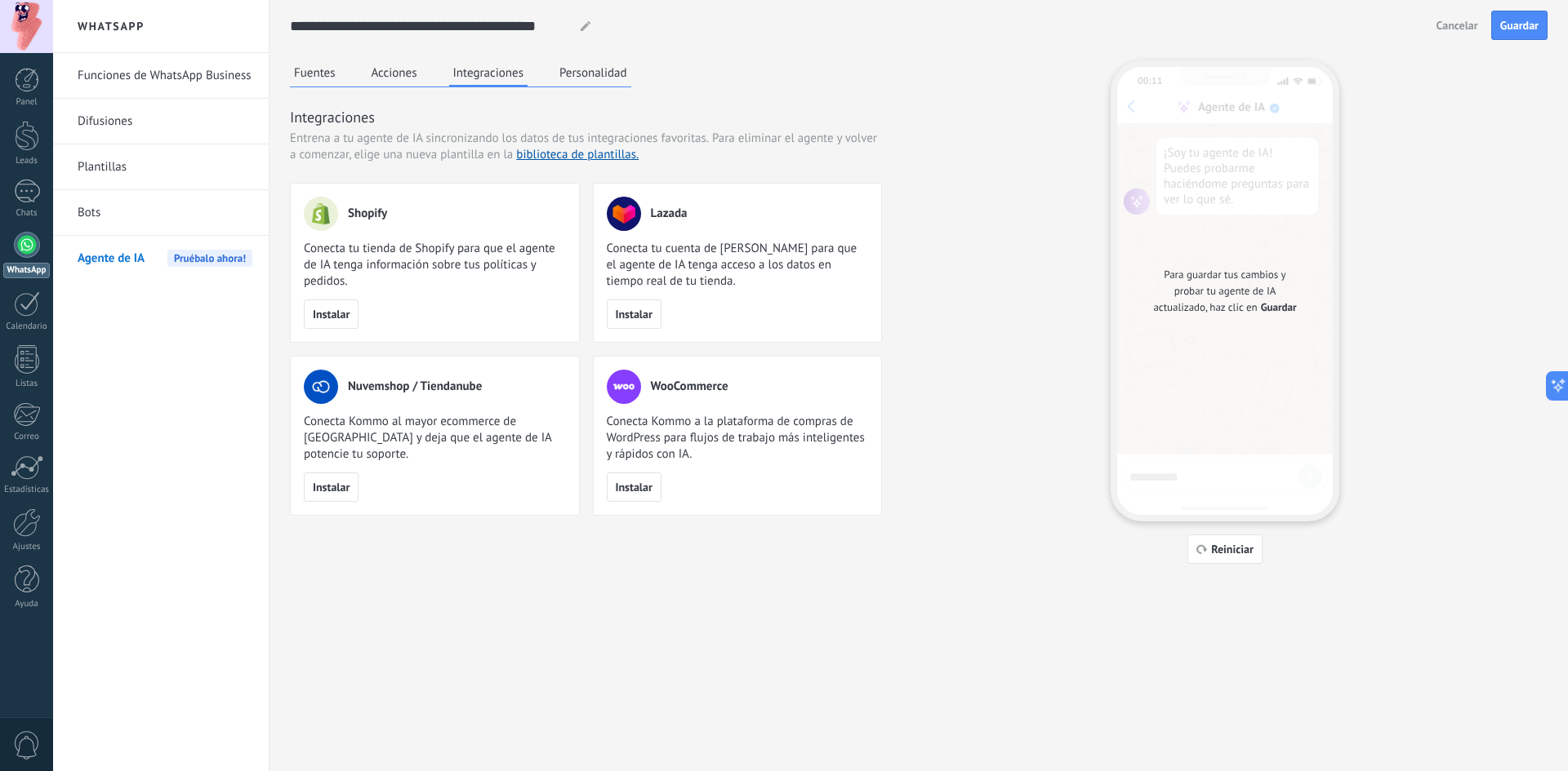
click at [578, 69] on button "Personalidad" at bounding box center [593, 72] width 76 height 24
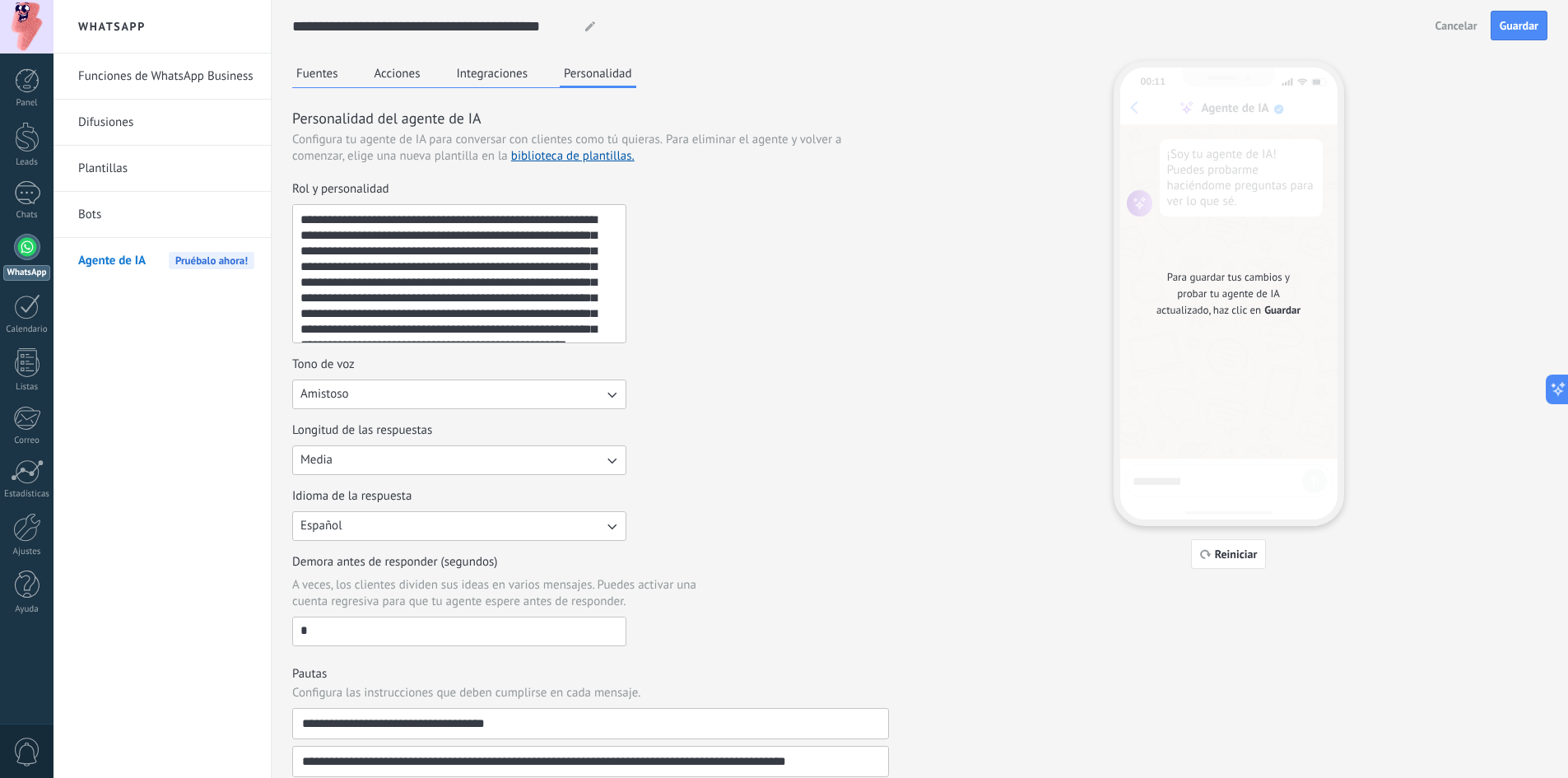
click at [333, 68] on button "Fuentes" at bounding box center [317, 73] width 50 height 25
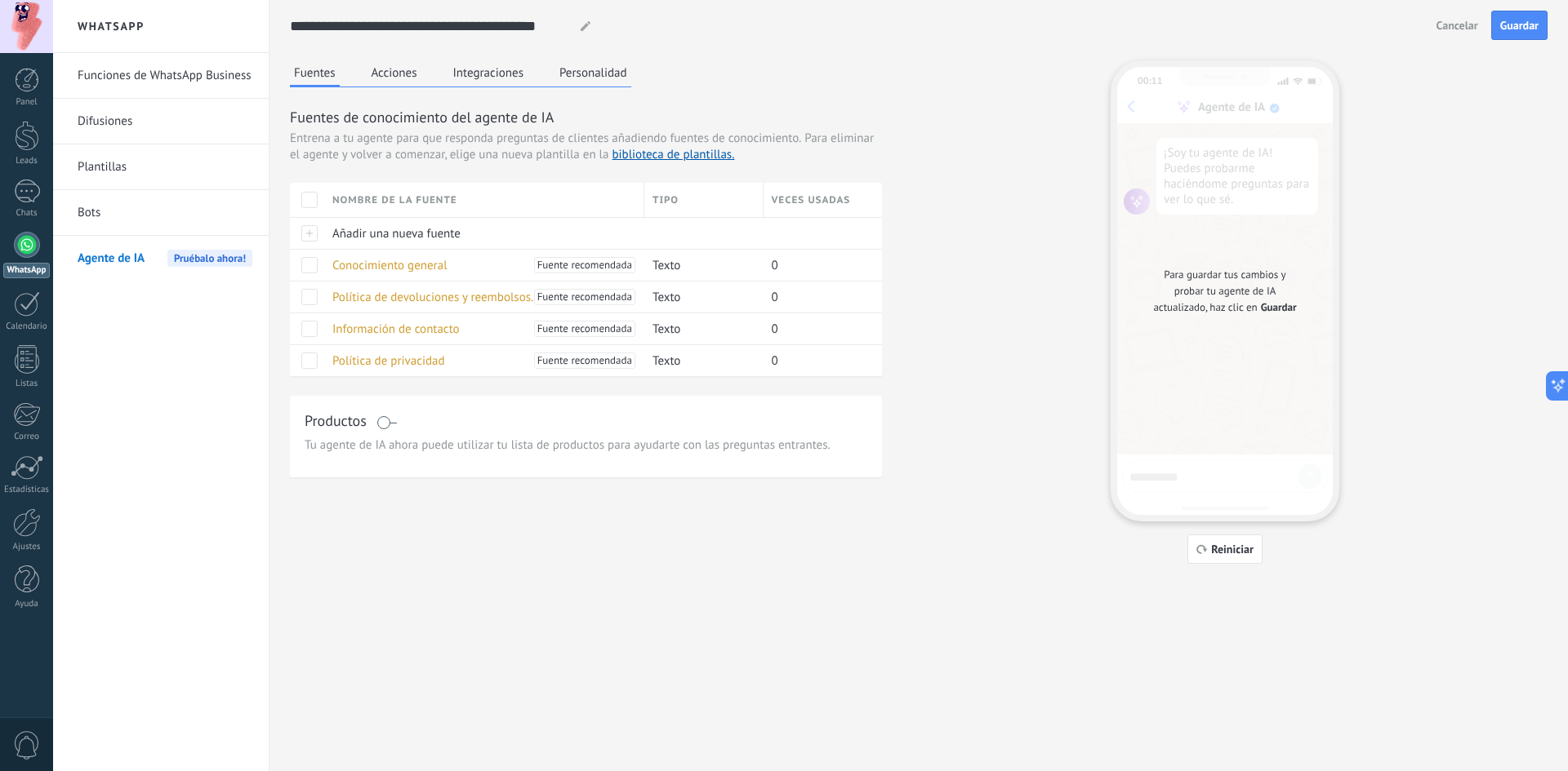
click at [176, 63] on link "Funciones de WhatsApp Business" at bounding box center [165, 76] width 175 height 46
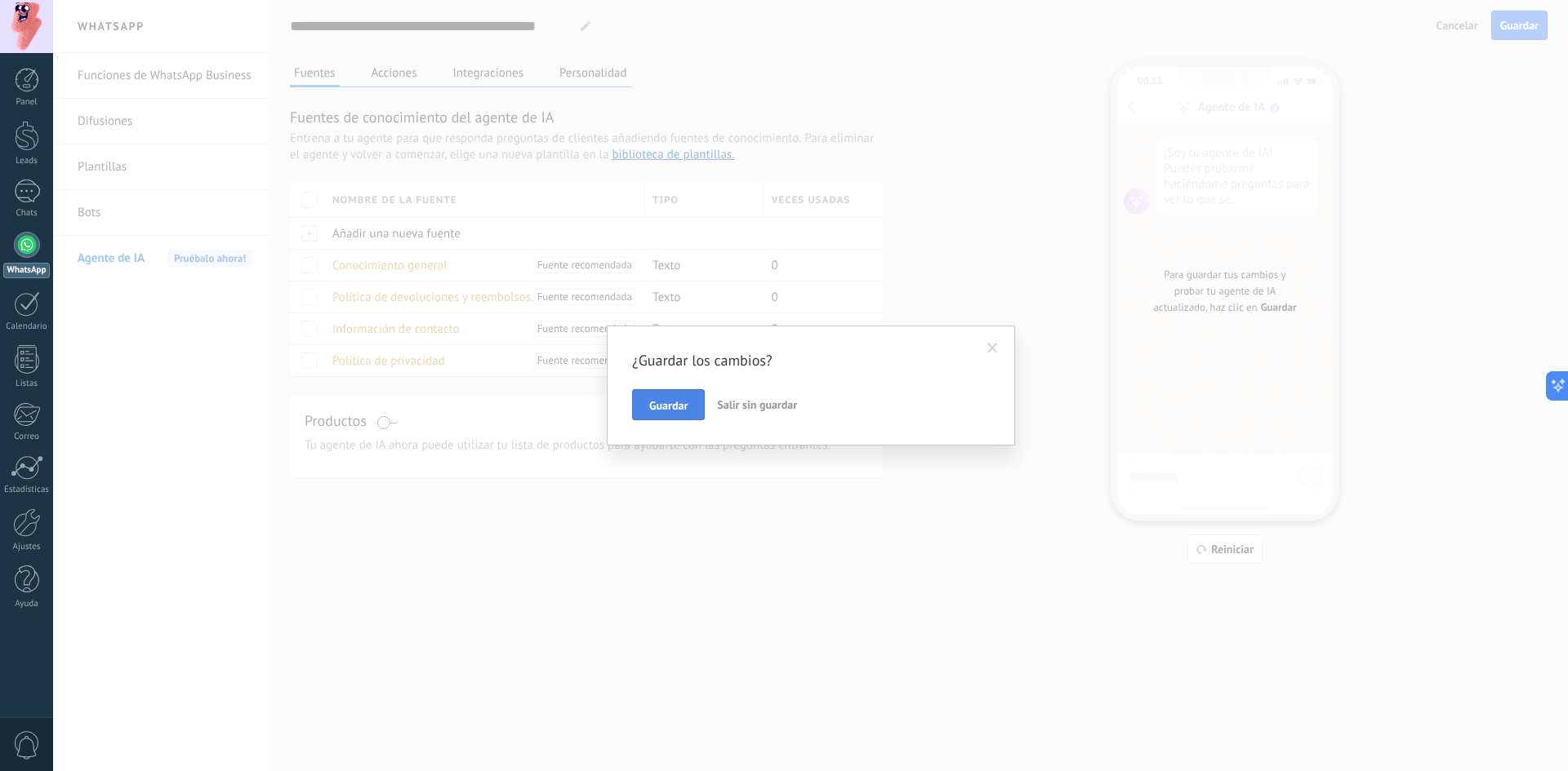
click at [688, 414] on button "Guardar" at bounding box center [668, 404] width 73 height 31
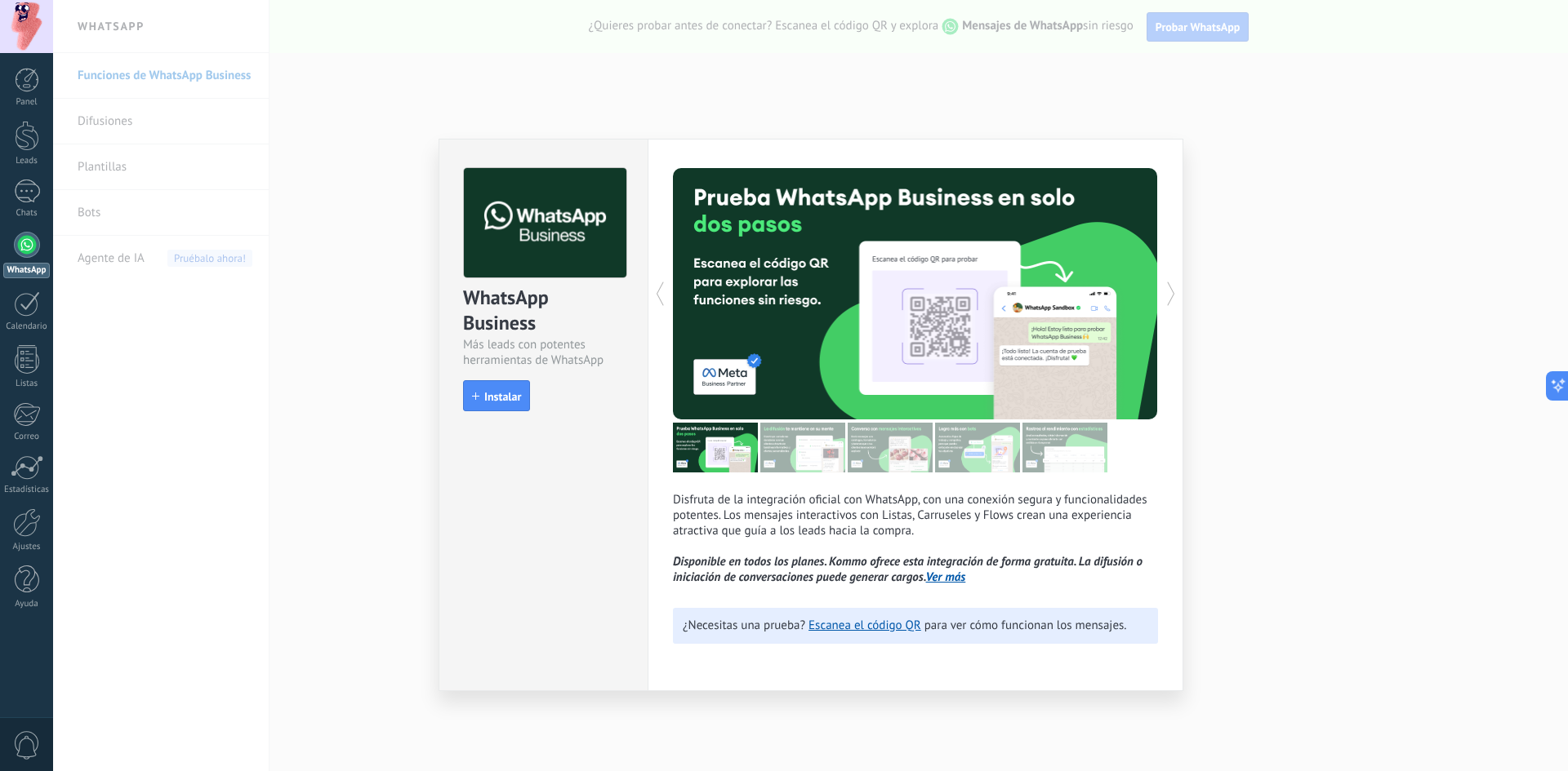
click at [491, 413] on div "WhatsApp Business Más leads con potentes herramientas de WhatsApp install Insta…" at bounding box center [544, 282] width 208 height 285
click at [498, 401] on span "Instalar" at bounding box center [503, 397] width 37 height 12
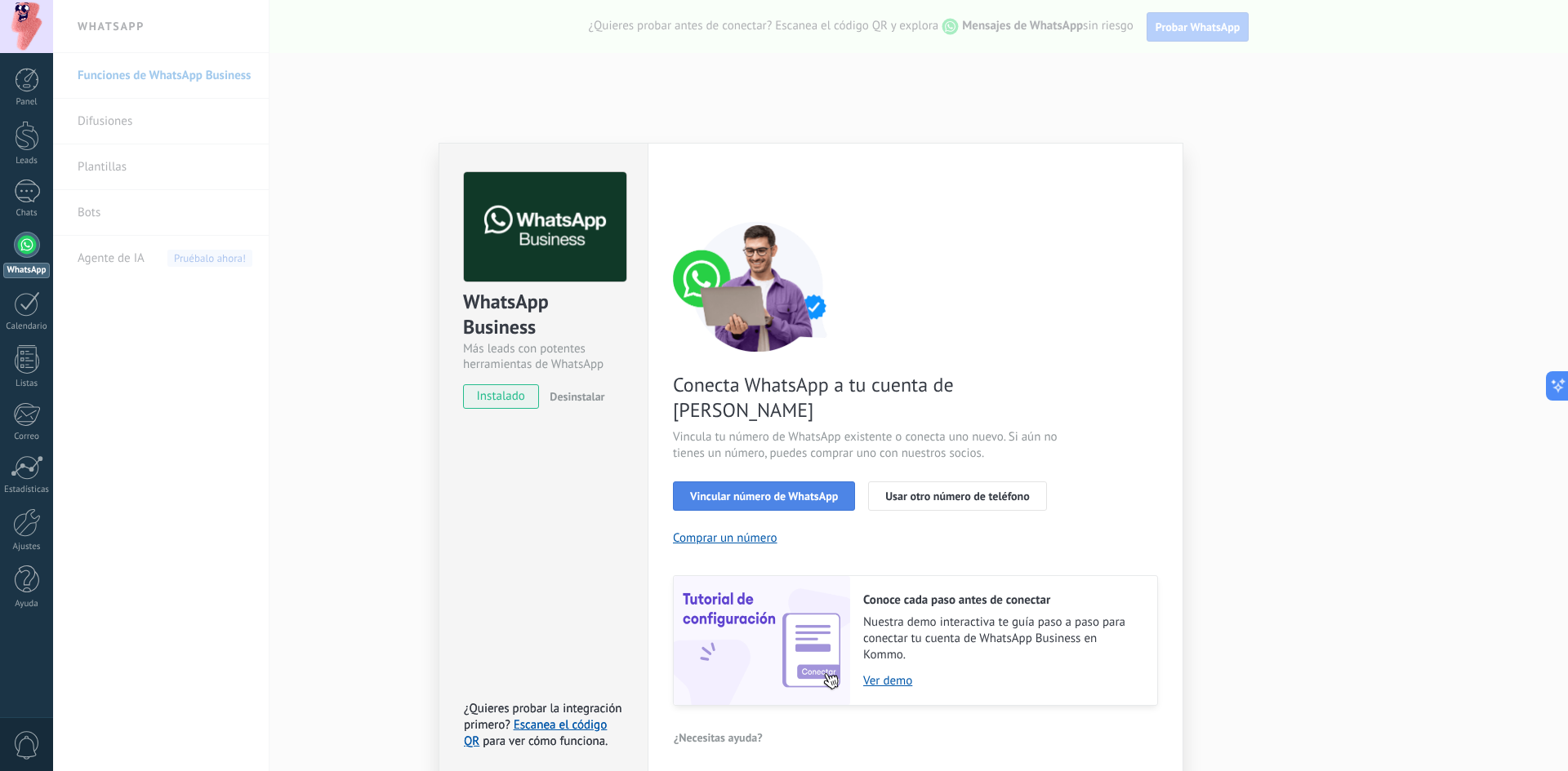
click at [802, 491] on span "Vincular número de WhatsApp" at bounding box center [764, 497] width 148 height 12
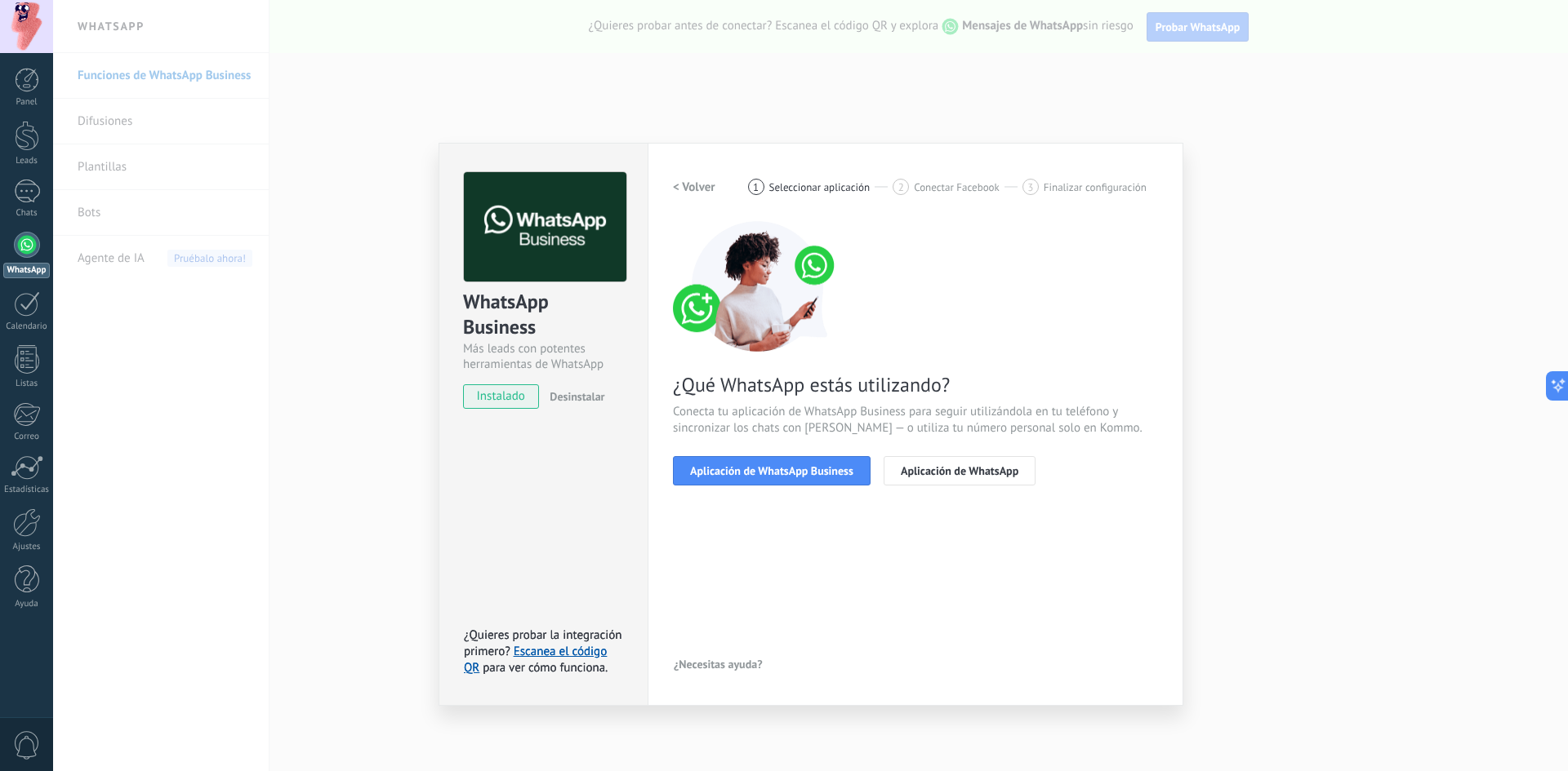
click at [802, 472] on span "Aplicación de WhatsApp Business" at bounding box center [771, 472] width 163 height 12
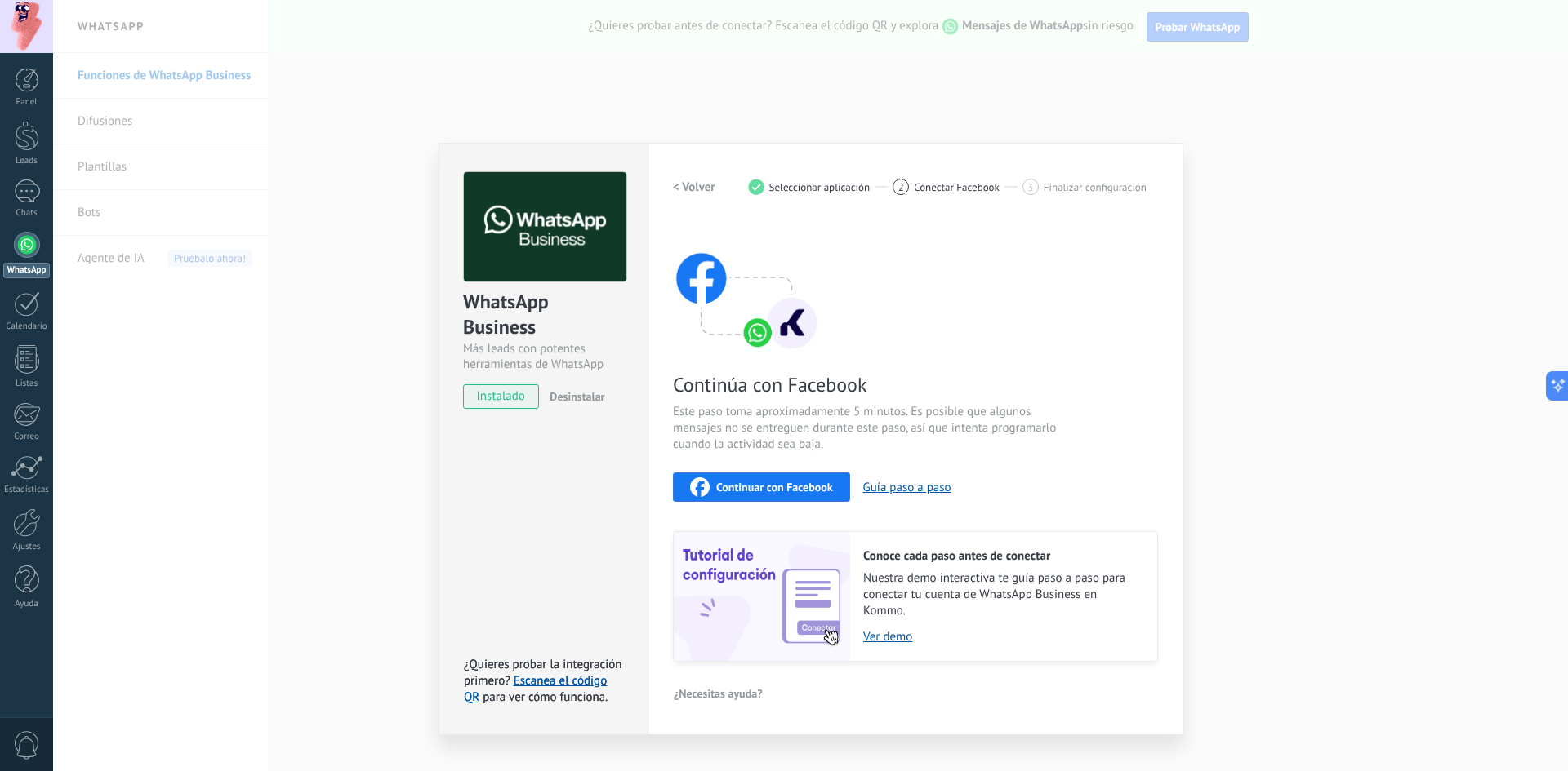
click at [792, 486] on span "Continuar con Facebook" at bounding box center [774, 487] width 117 height 12
click at [769, 493] on span "Continuar con Facebook" at bounding box center [774, 487] width 117 height 12
